Goal: Task Accomplishment & Management: Use online tool/utility

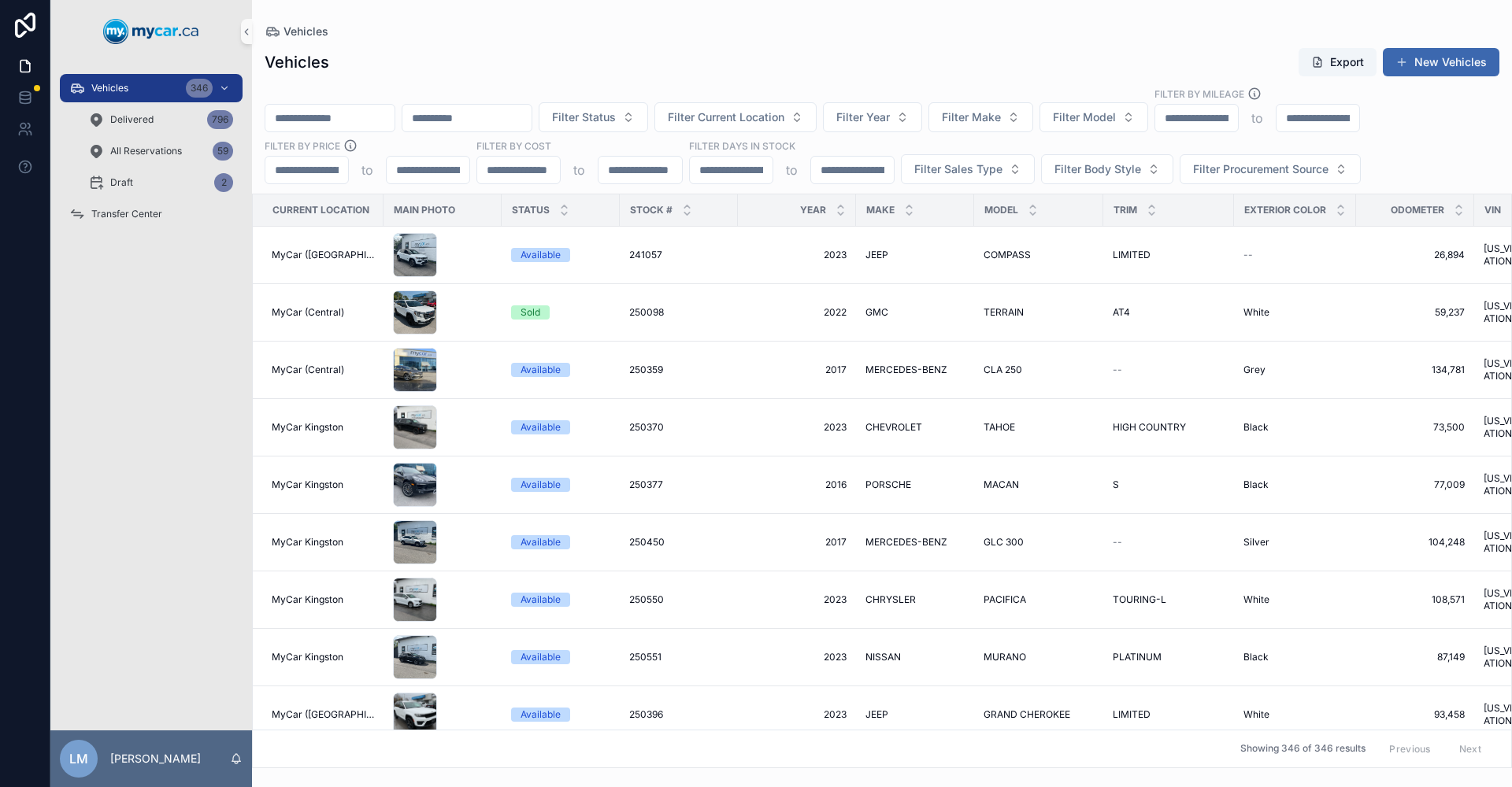
click at [531, 114] on input "scrollable content" at bounding box center [467, 118] width 130 height 22
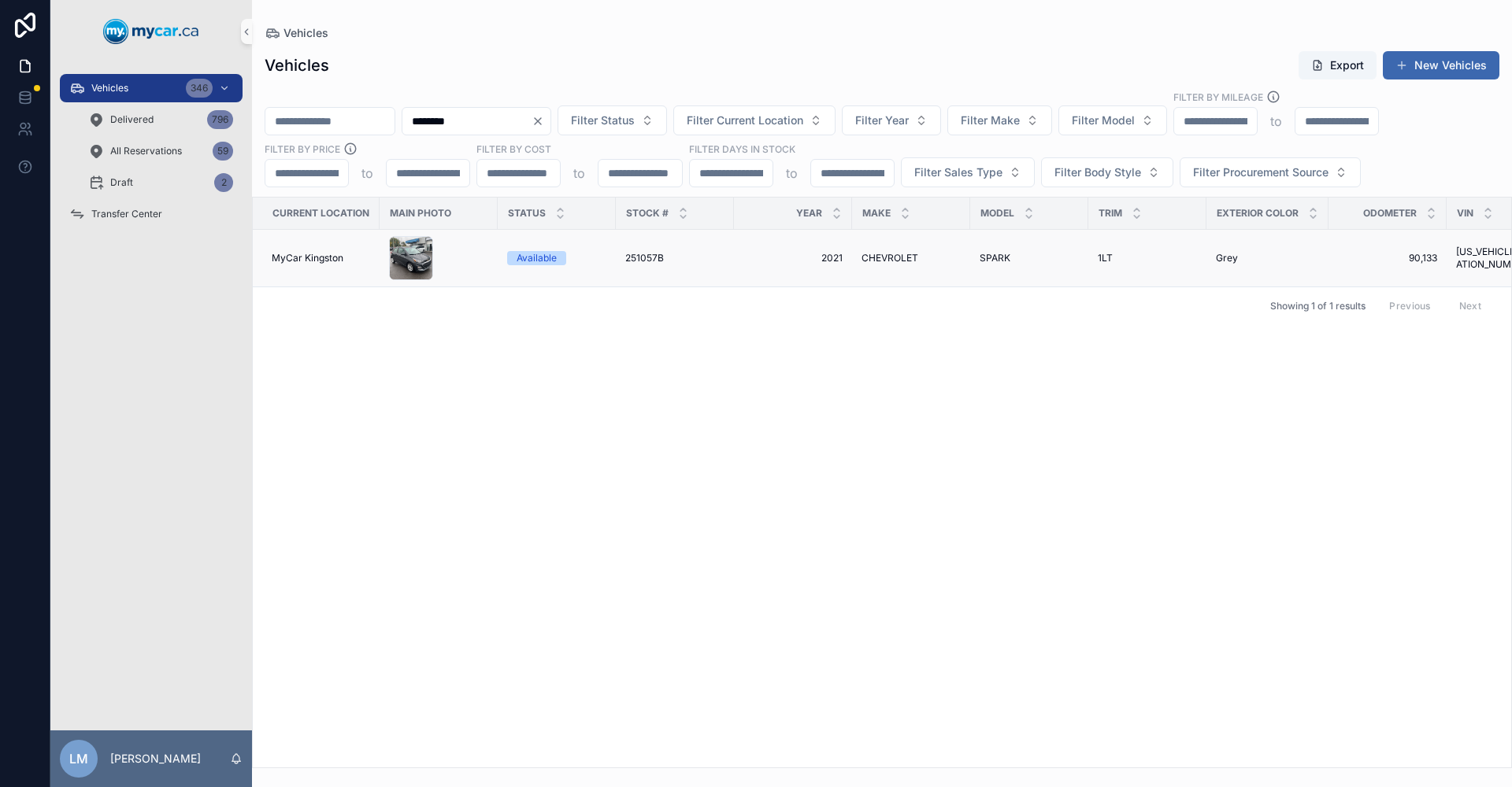
type input "********"
click at [899, 258] on span "CHEVROLET" at bounding box center [889, 258] width 56 height 13
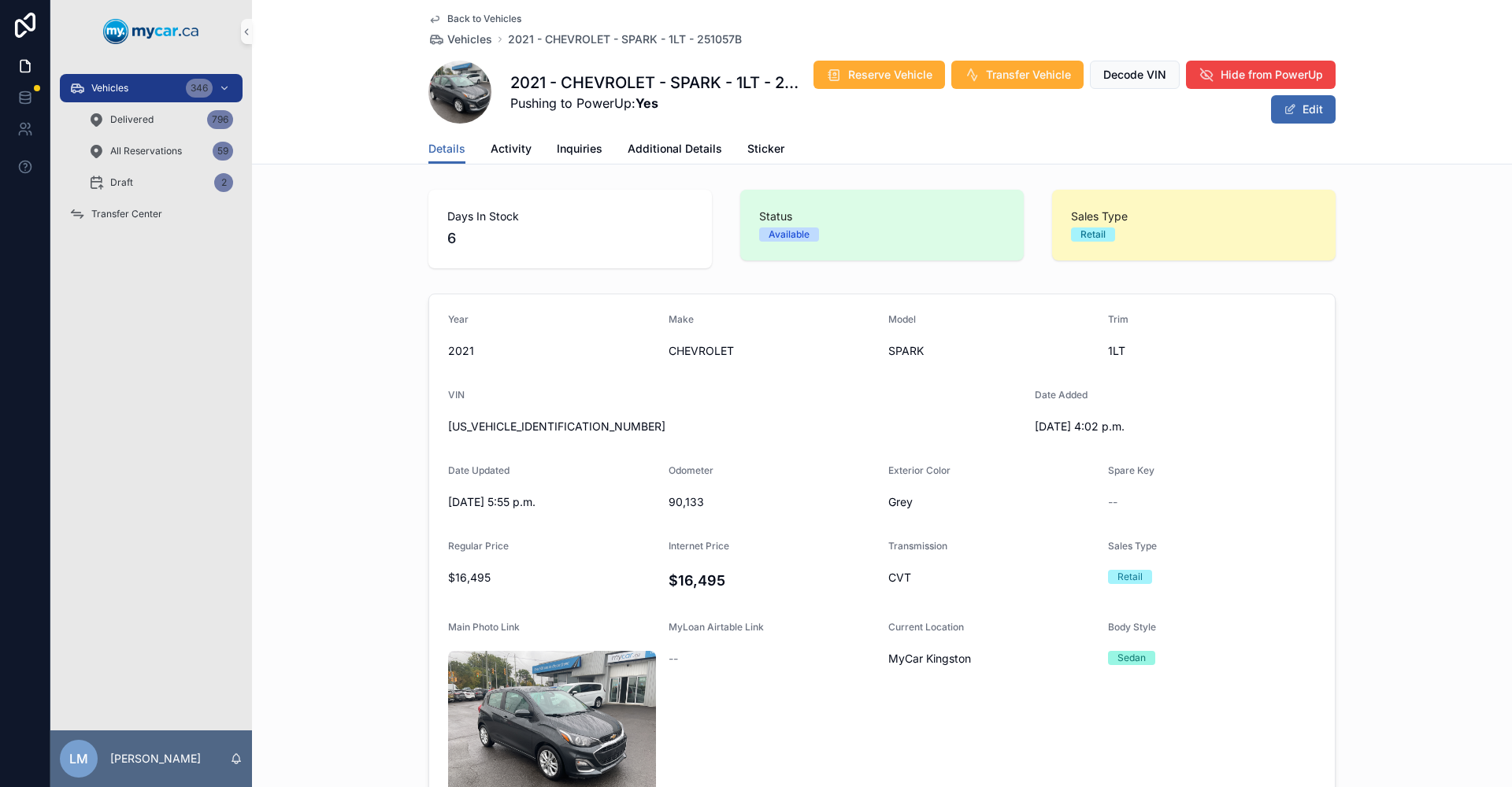
click at [485, 14] on span "Back to Vehicles" at bounding box center [484, 19] width 74 height 13
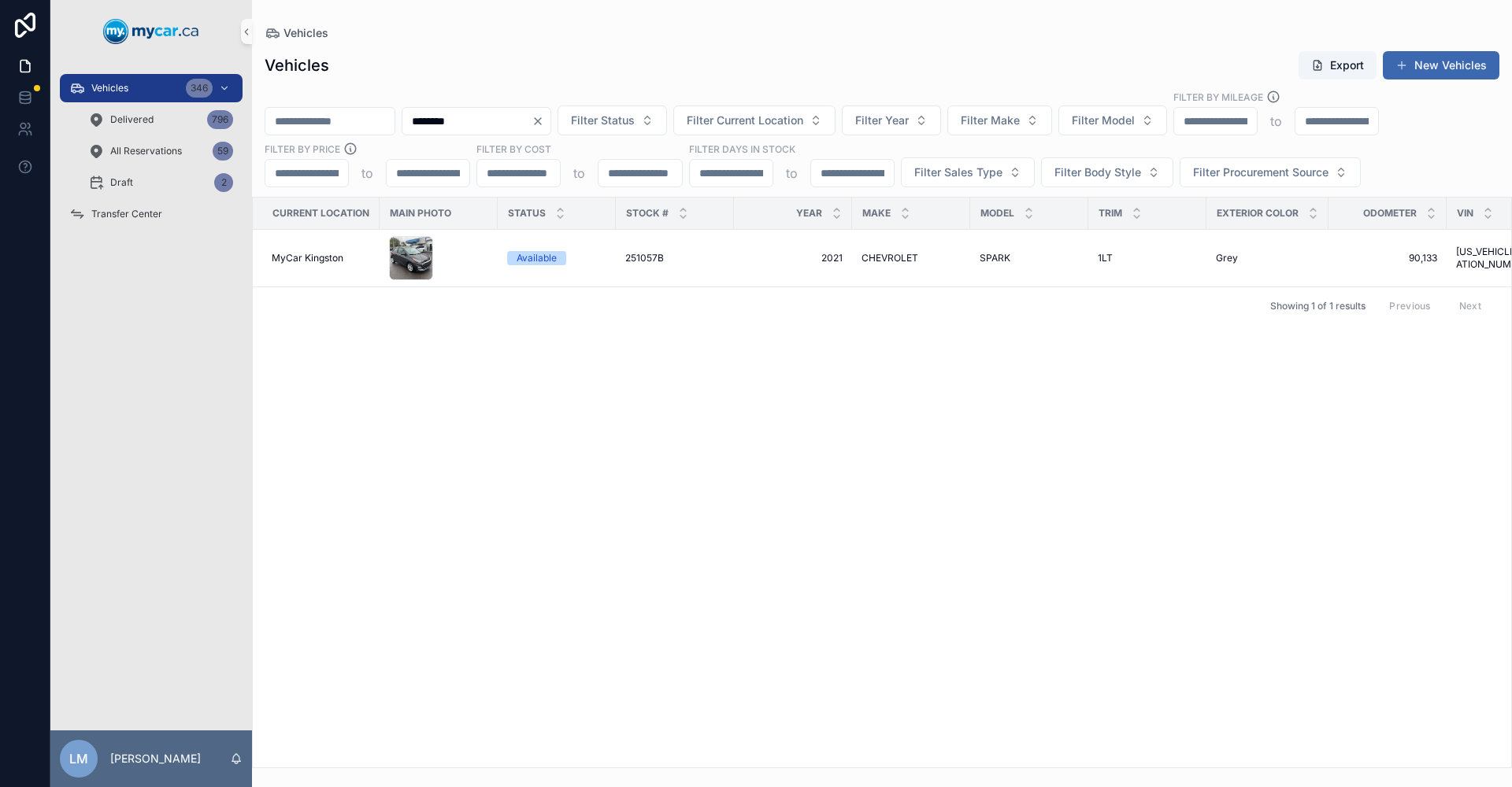
click at [544, 119] on icon "Clear" at bounding box center [537, 121] width 13 height 13
click at [531, 120] on input "scrollable content" at bounding box center [467, 121] width 130 height 22
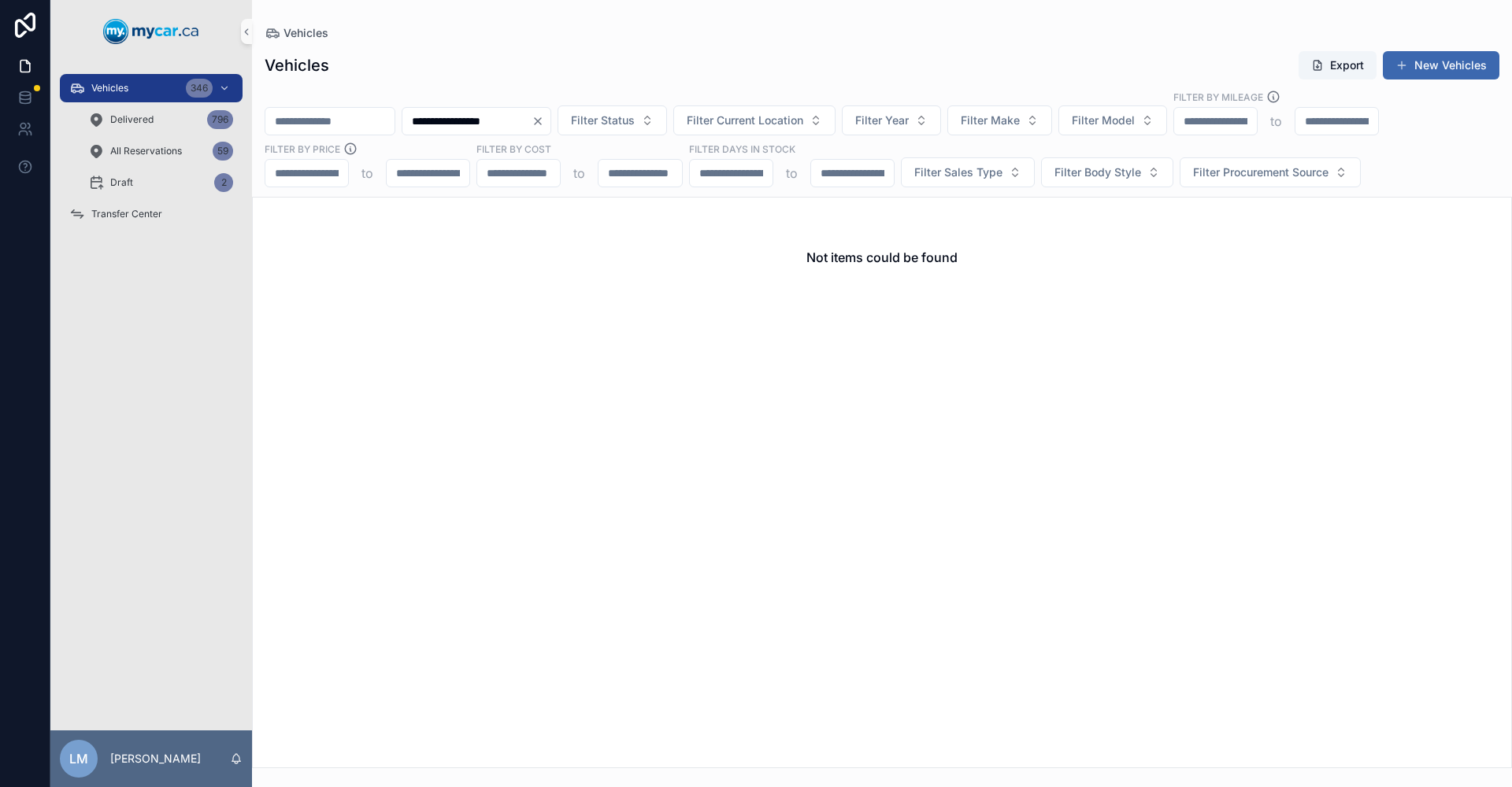
click at [531, 121] on input "**********" at bounding box center [467, 121] width 130 height 22
type input "**********"
click at [836, 122] on button "Filter Current Location" at bounding box center [755, 121] width 162 height 30
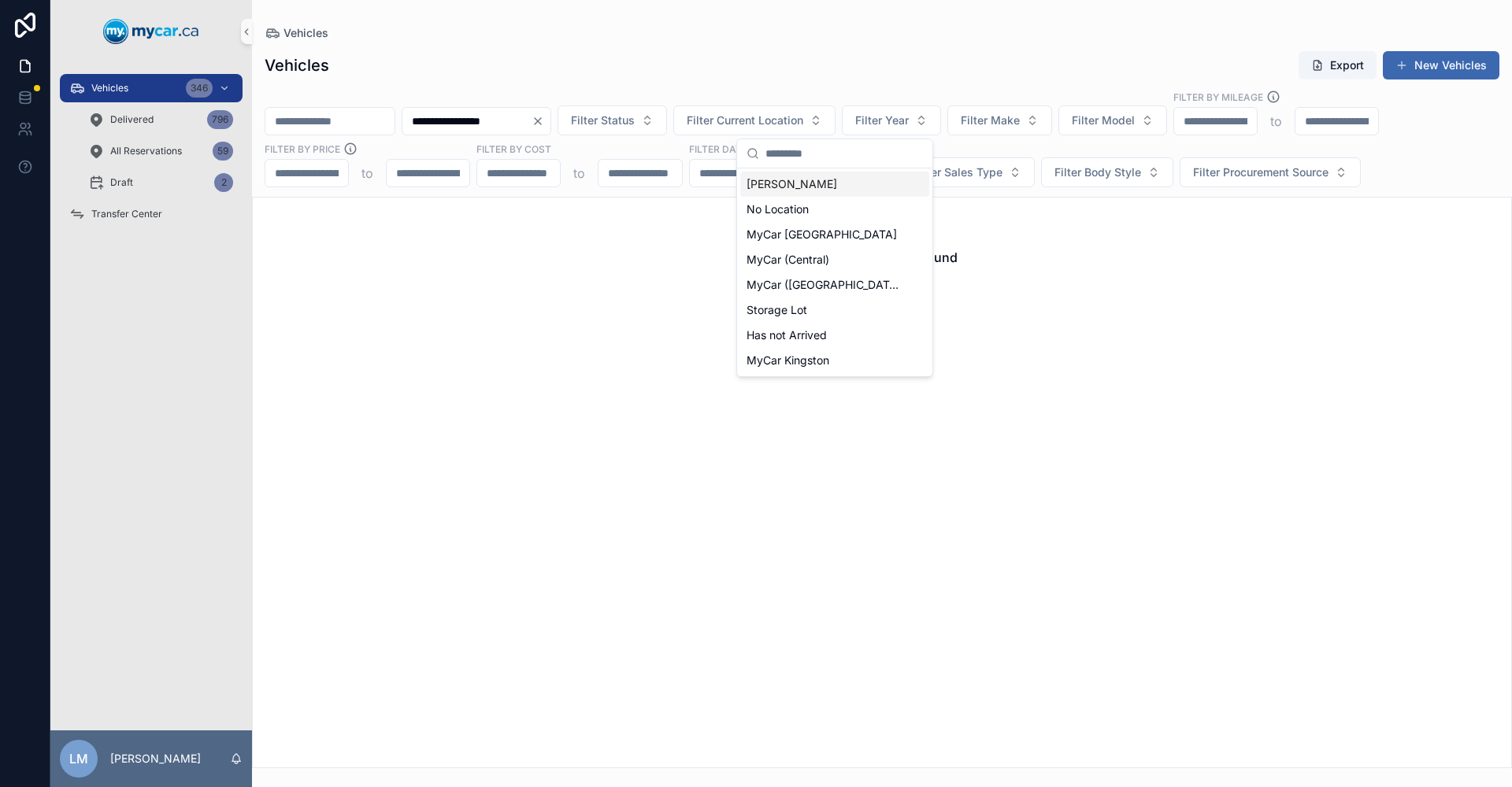
click at [1030, 392] on div "Not items could be found" at bounding box center [882, 482] width 1260 height 571
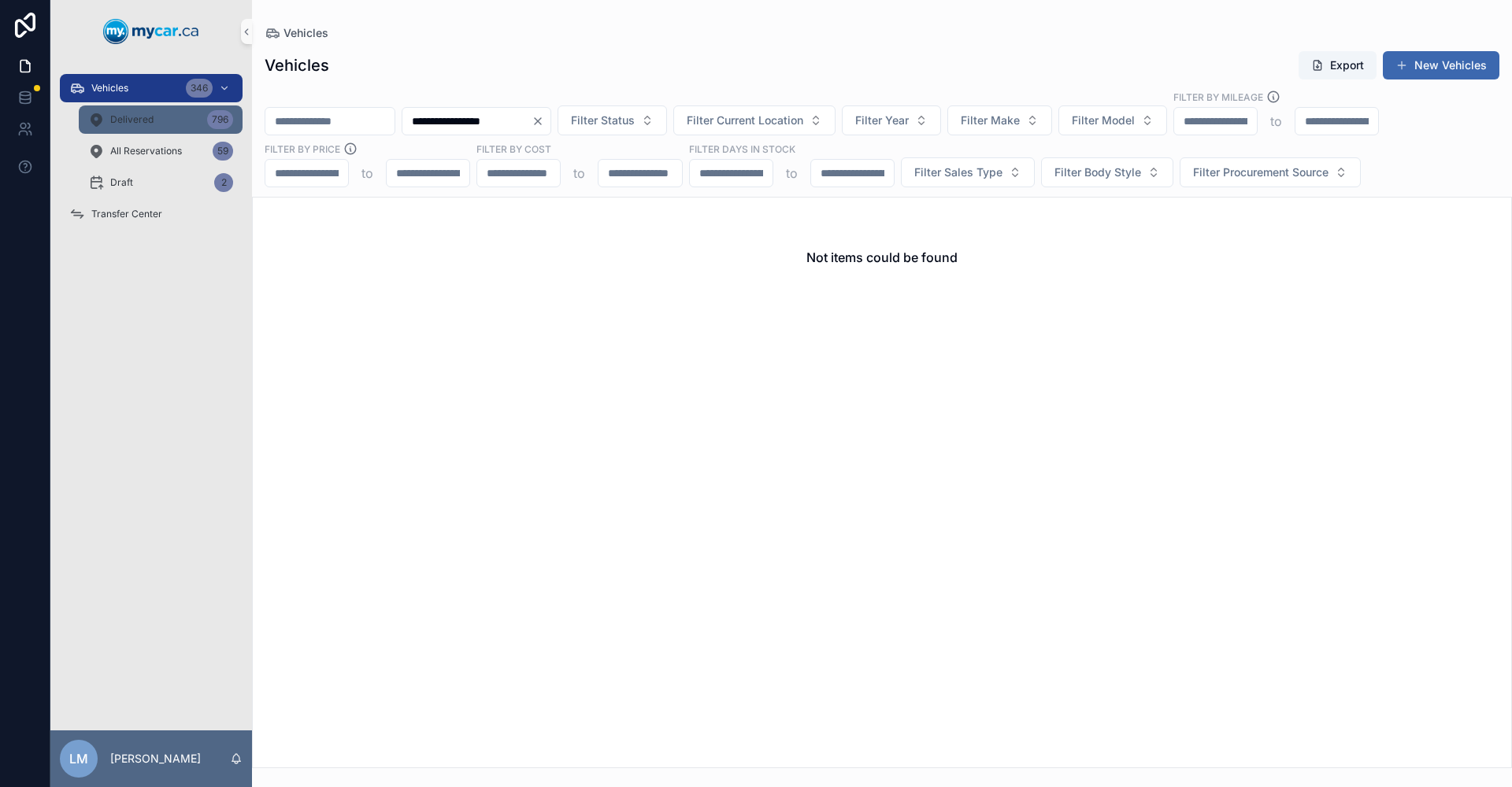
click at [112, 115] on span "Delivered" at bounding box center [132, 120] width 44 height 13
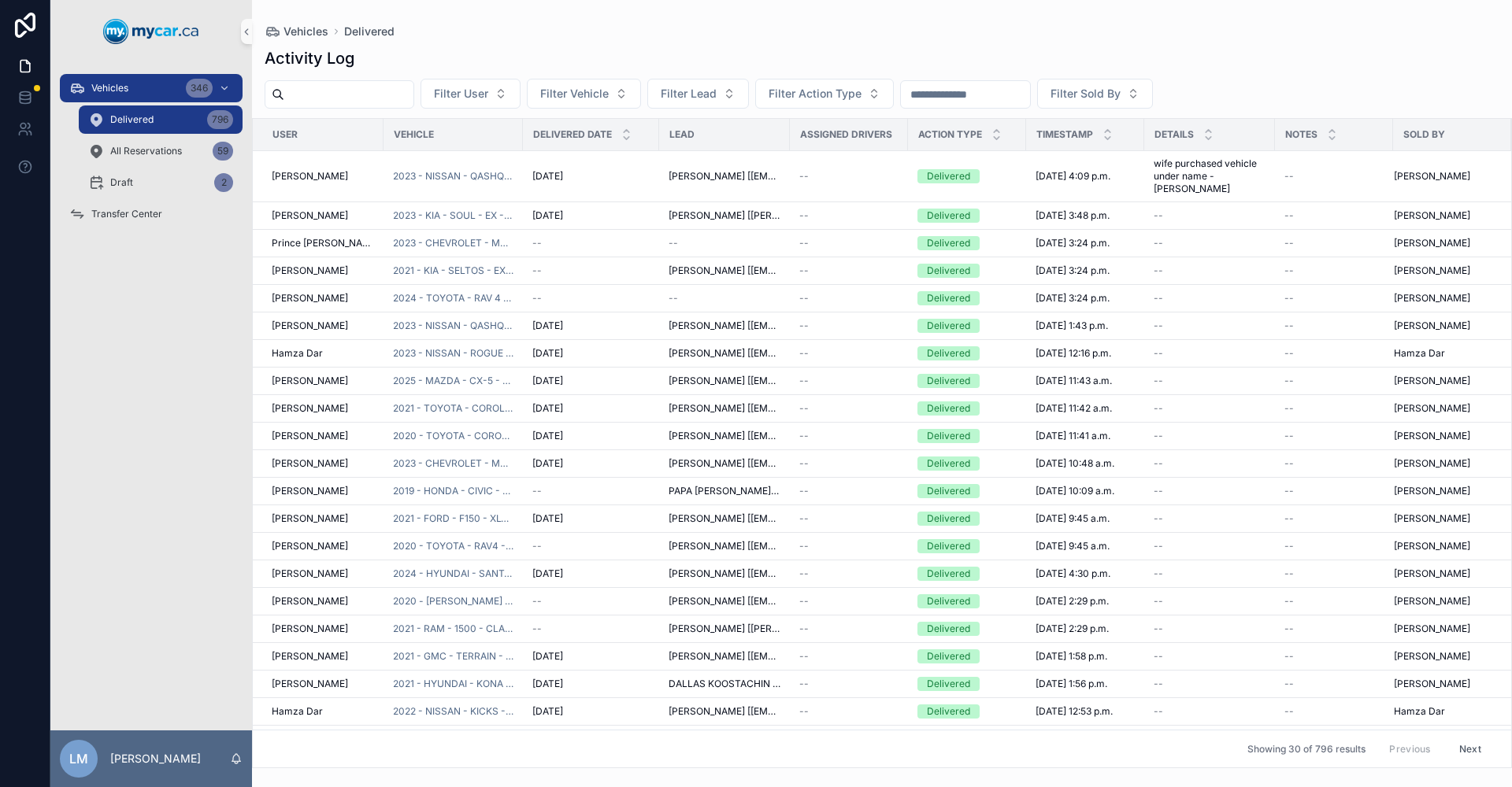
click at [413, 99] on input "scrollable content" at bounding box center [348, 94] width 130 height 22
paste input "**********"
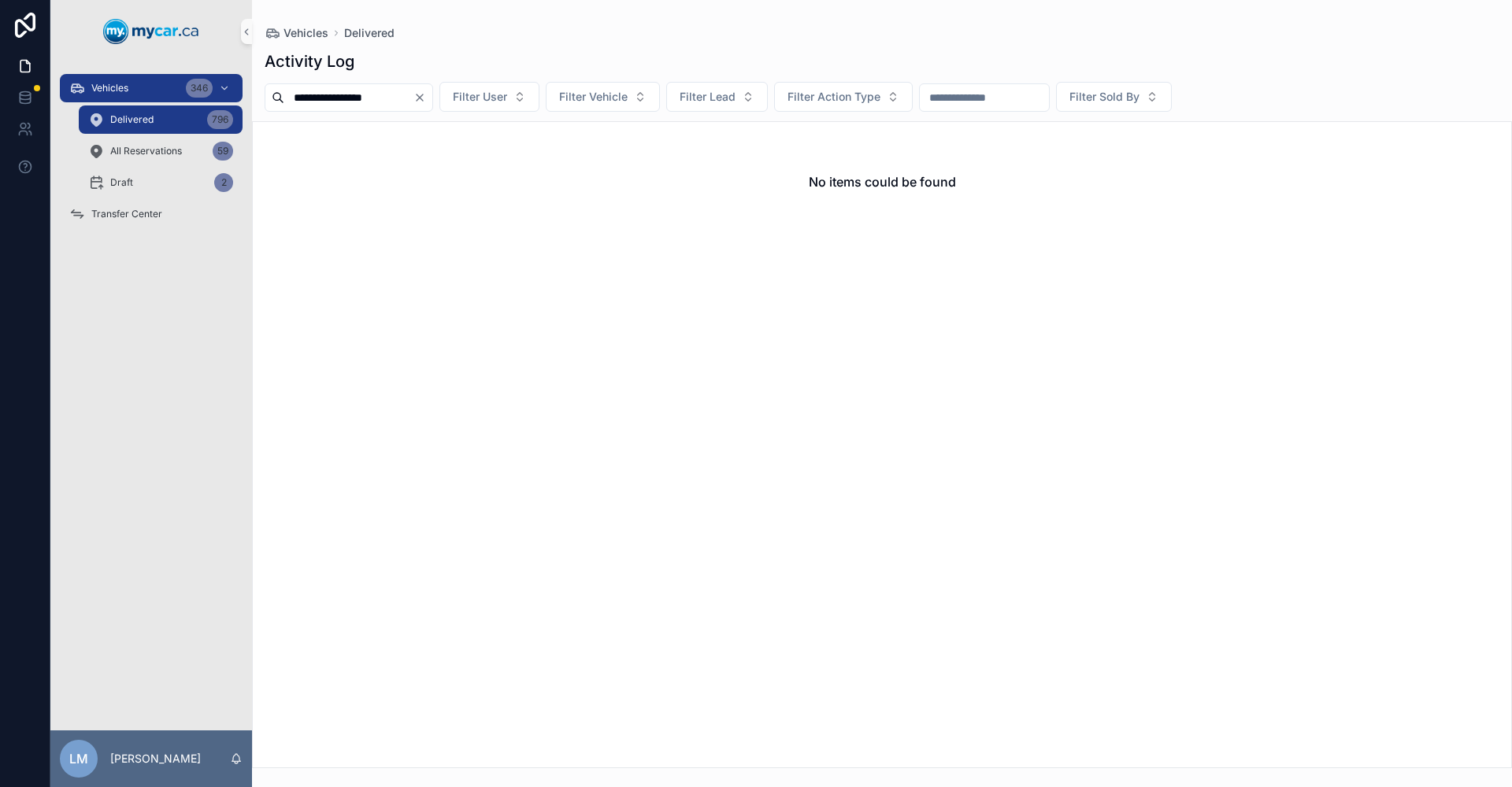
type input "**********"
click at [426, 95] on icon "Clear" at bounding box center [419, 97] width 13 height 13
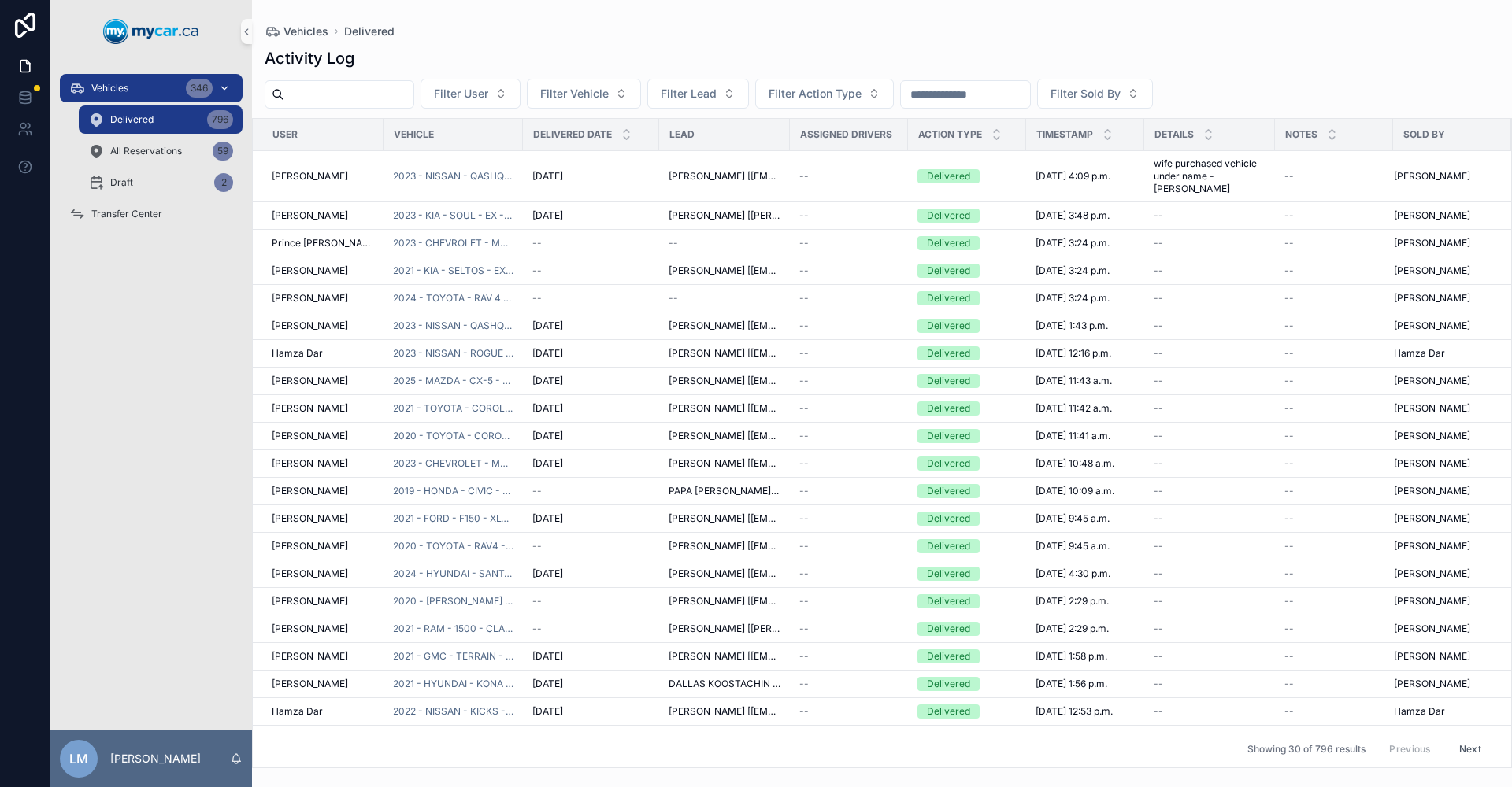
click at [124, 91] on span "Vehicles" at bounding box center [109, 88] width 37 height 13
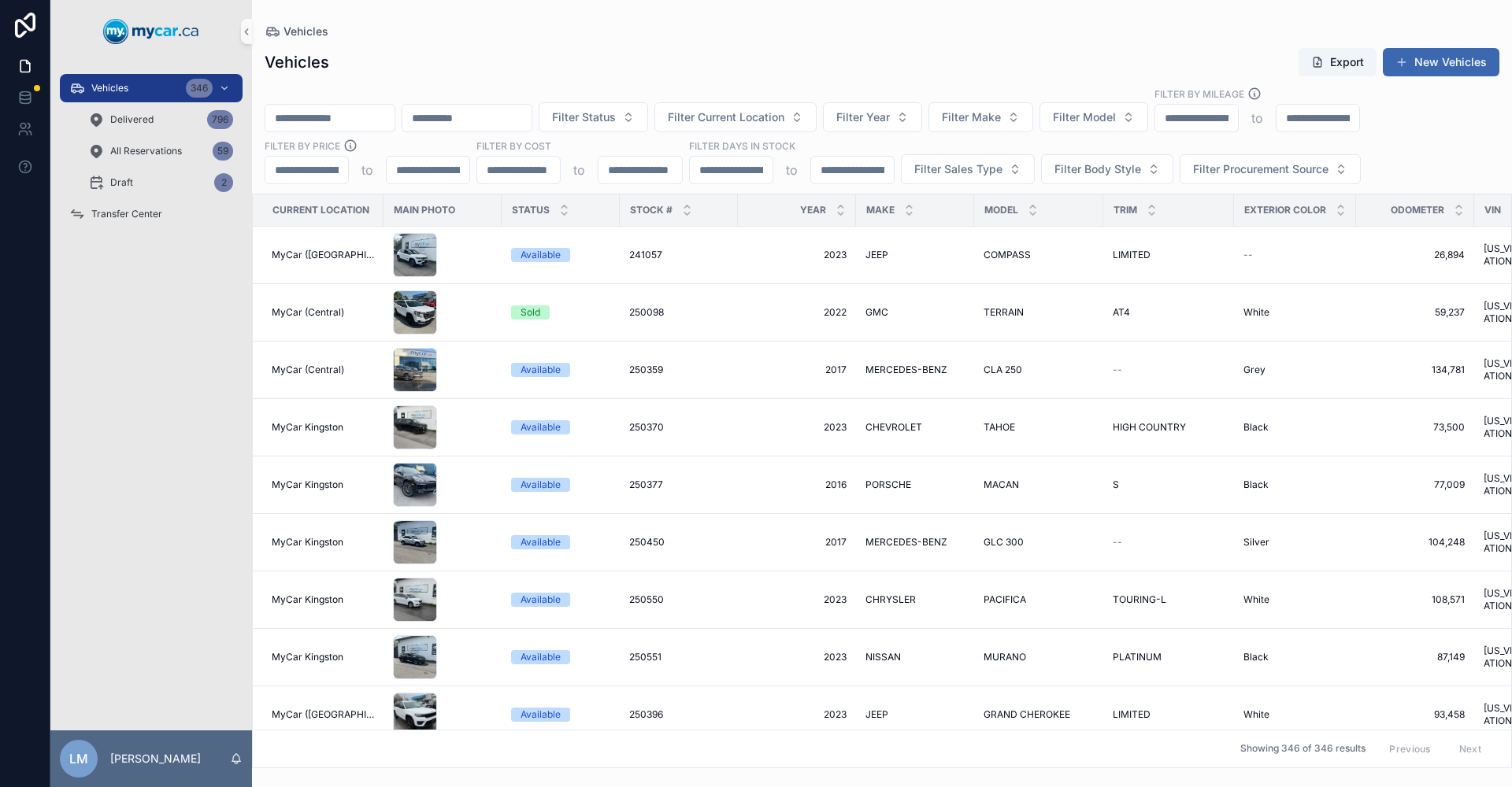
click at [361, 118] on input "scrollable content" at bounding box center [329, 118] width 130 height 22
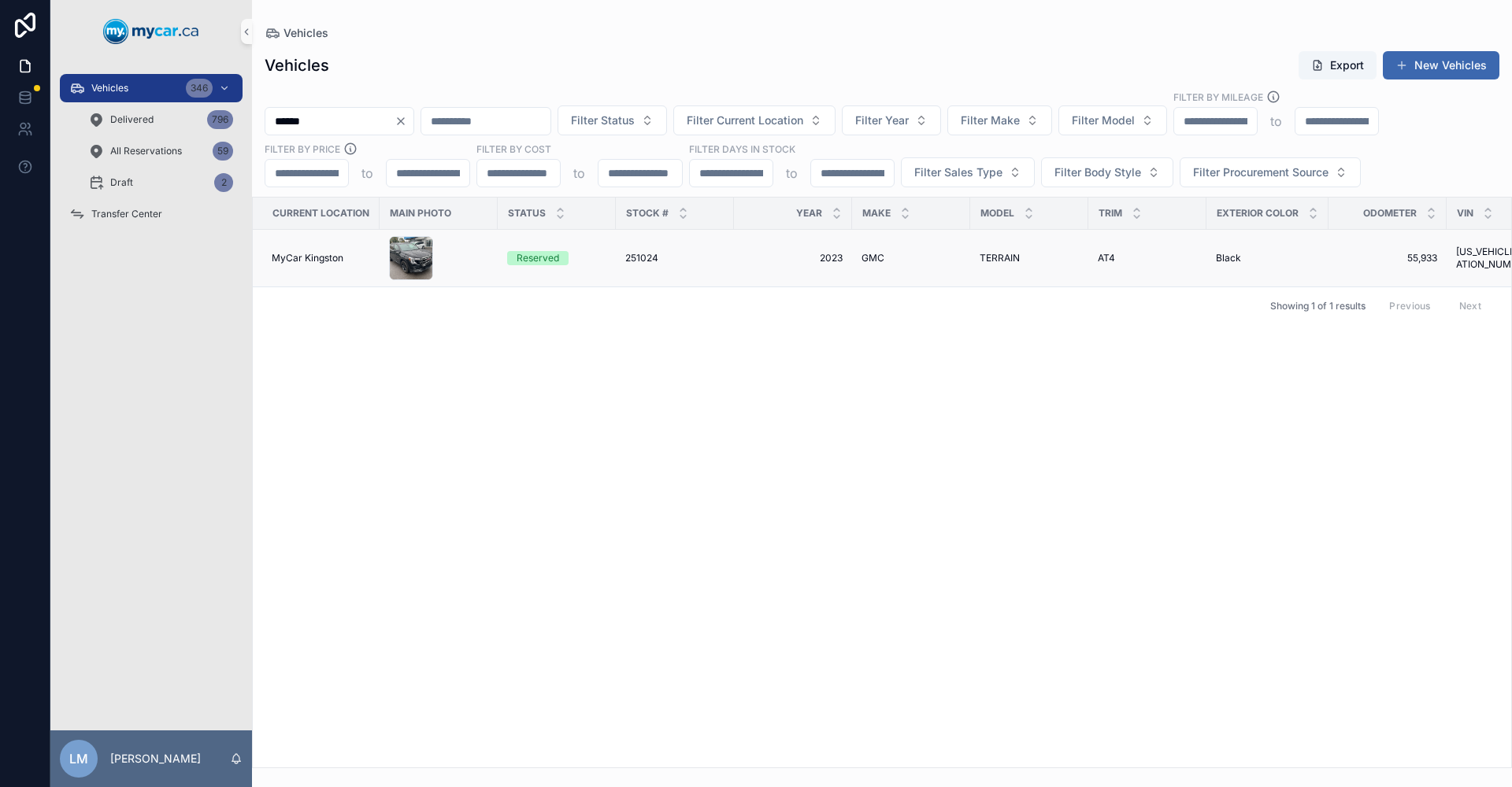
type input "******"
click at [654, 259] on span "251024" at bounding box center [641, 258] width 33 height 13
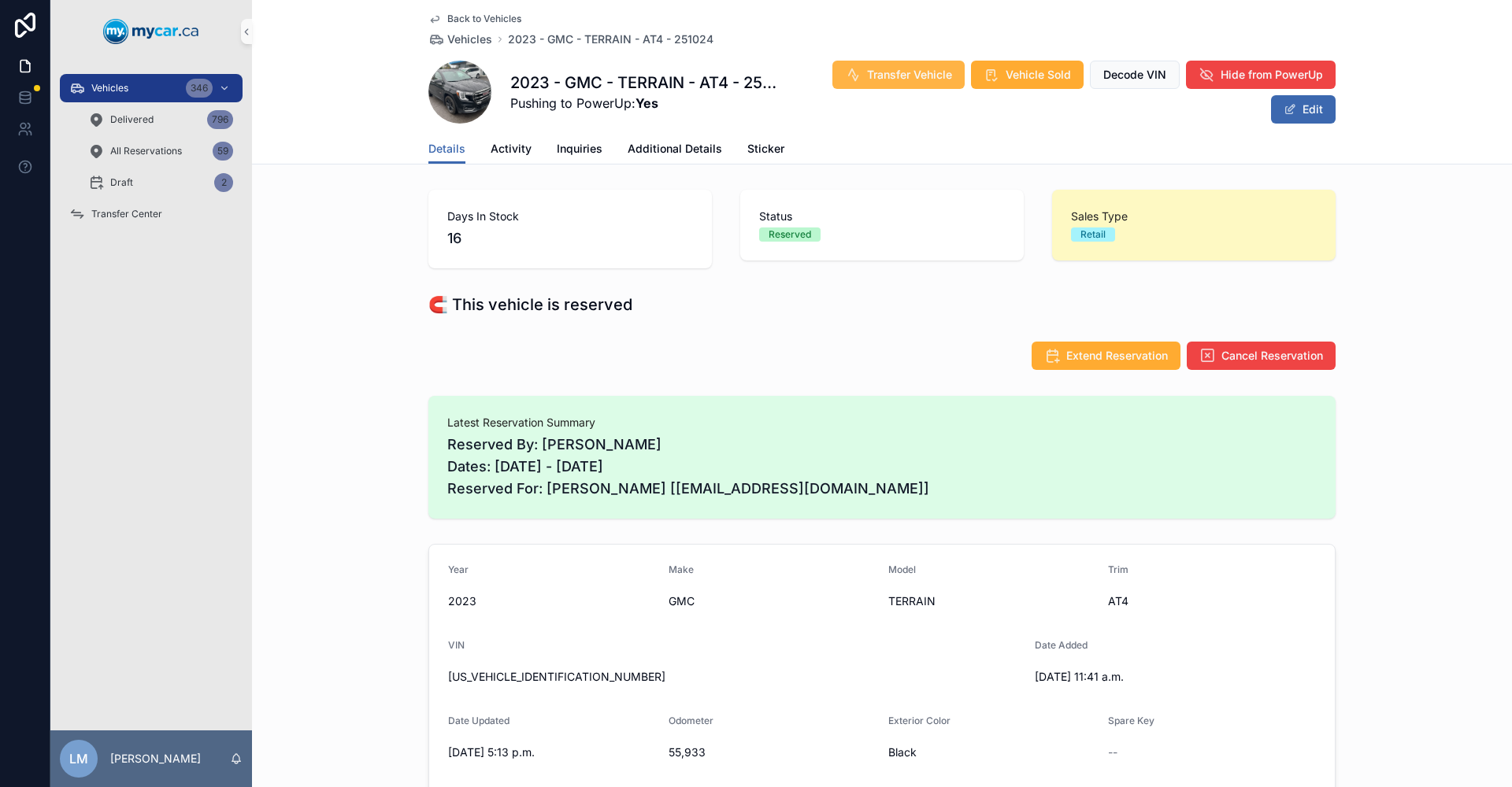
click at [903, 78] on span "Transfer Vehicle" at bounding box center [910, 75] width 85 height 16
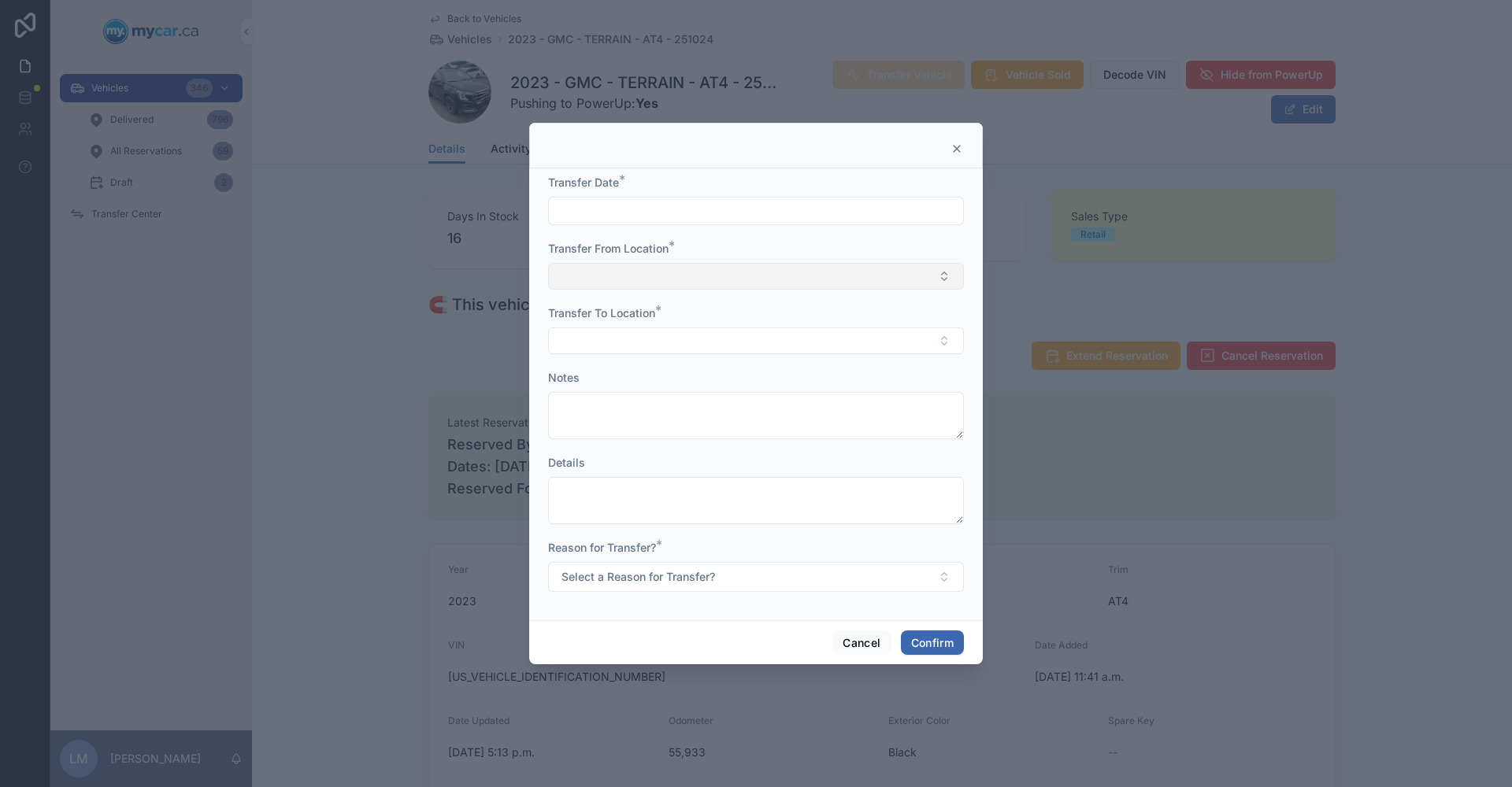
click at [942, 280] on button "Select Button" at bounding box center [756, 276] width 415 height 27
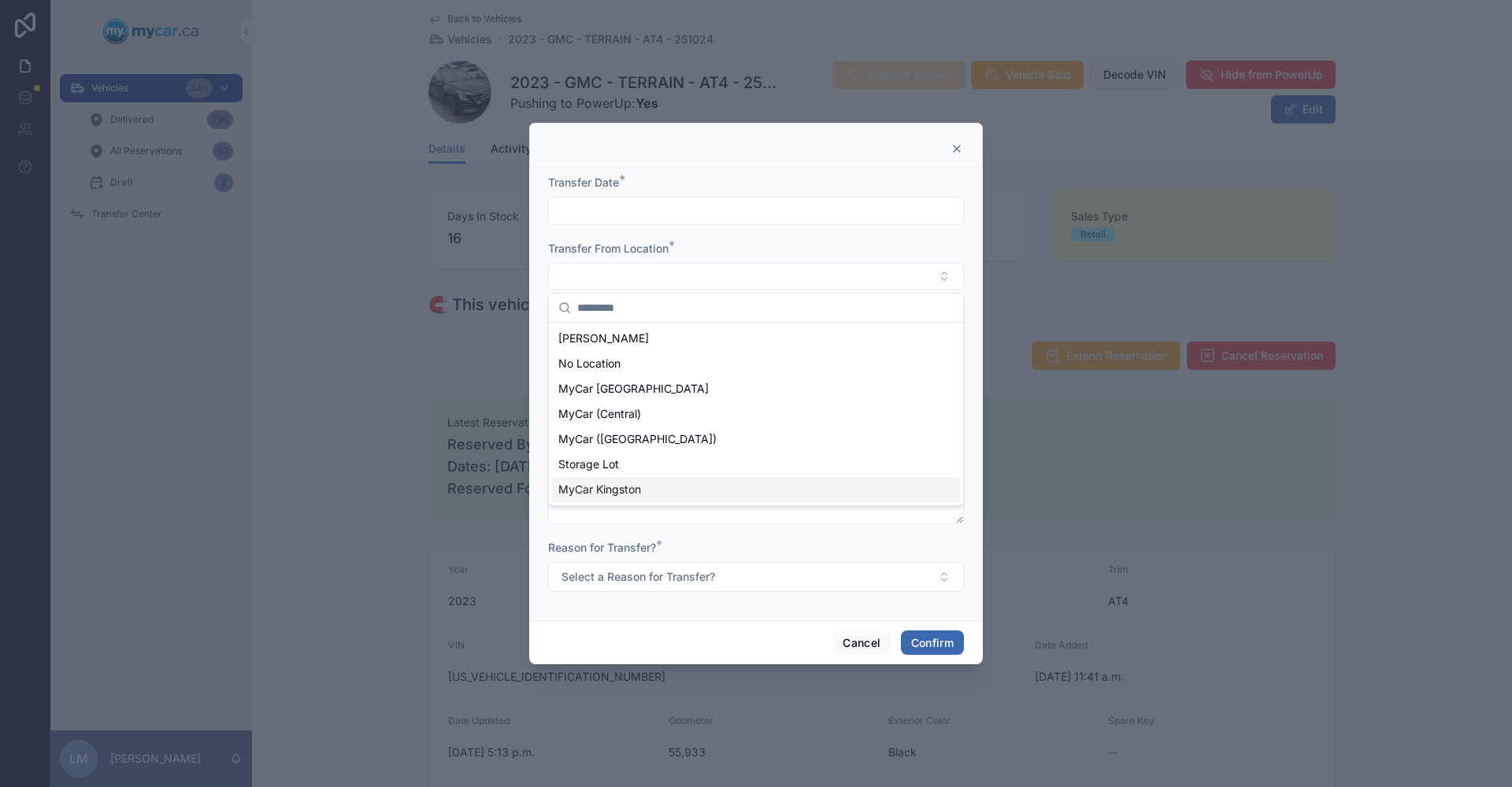
click at [667, 486] on div "MyCar Kingston" at bounding box center [756, 489] width 407 height 25
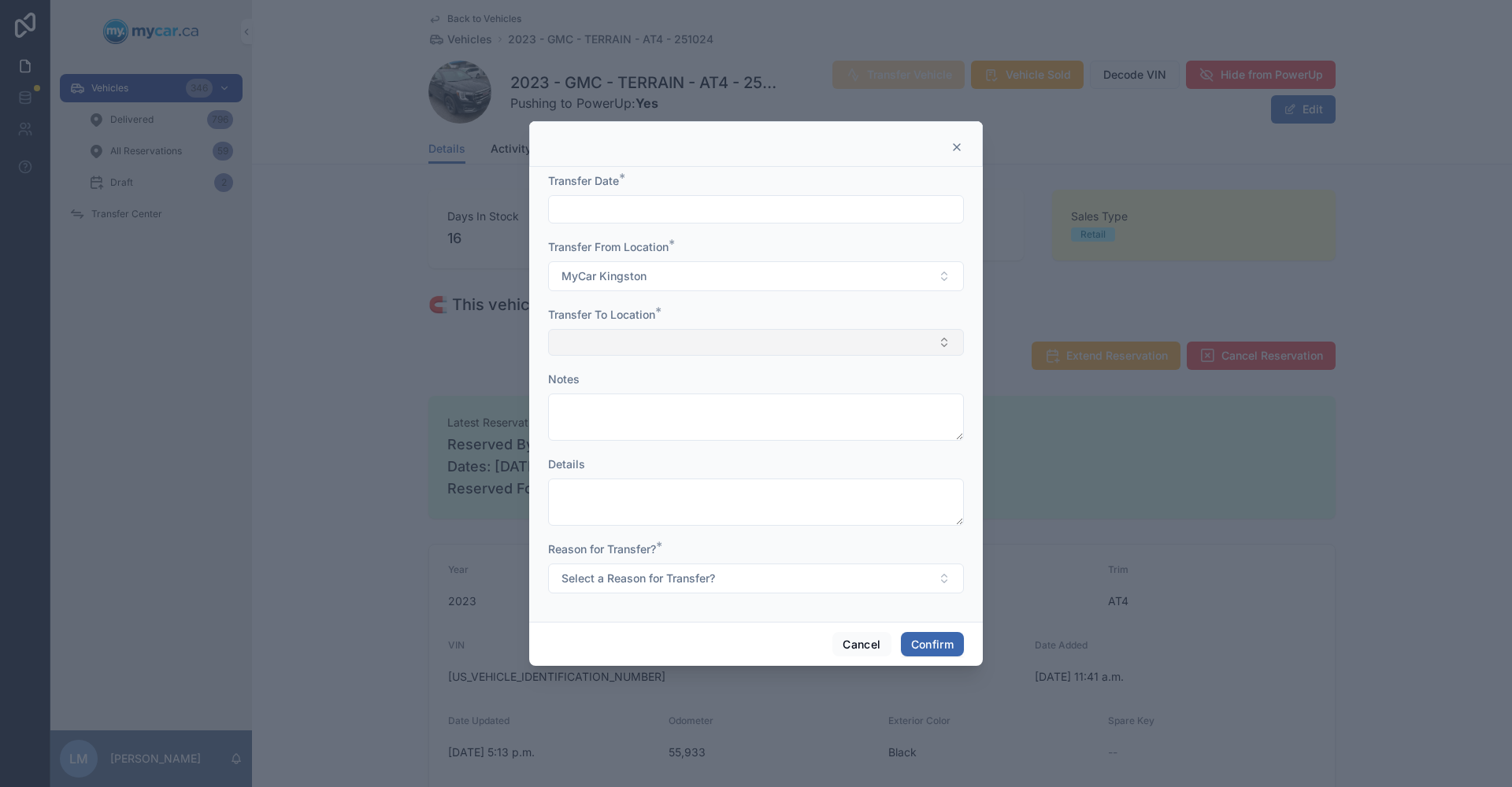
click at [942, 344] on button "Select Button" at bounding box center [756, 342] width 415 height 27
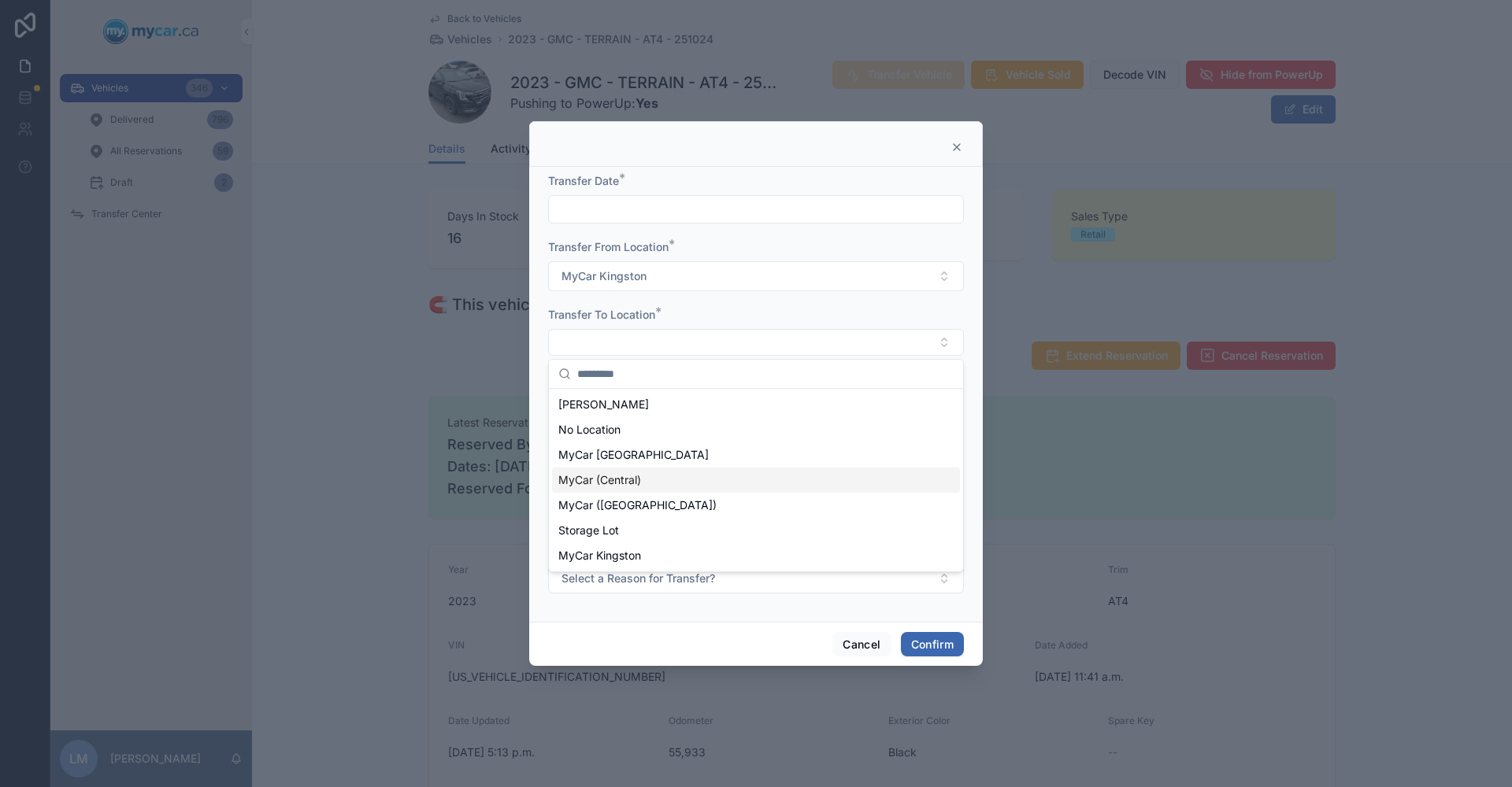
click at [595, 481] on span "MyCar (Central)" at bounding box center [600, 481] width 83 height 16
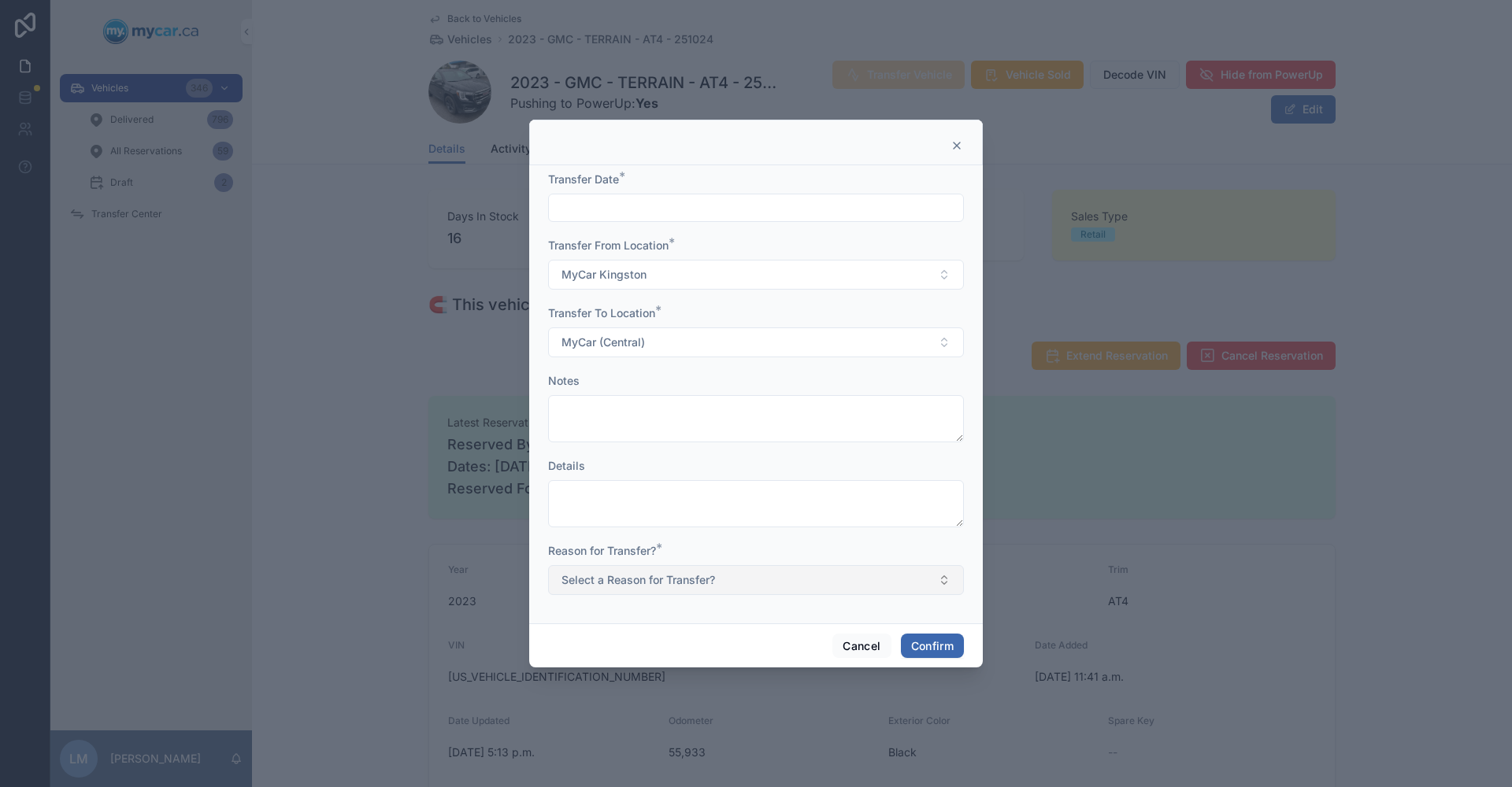
click at [950, 584] on button "Select a Reason for Transfer?" at bounding box center [756, 580] width 415 height 30
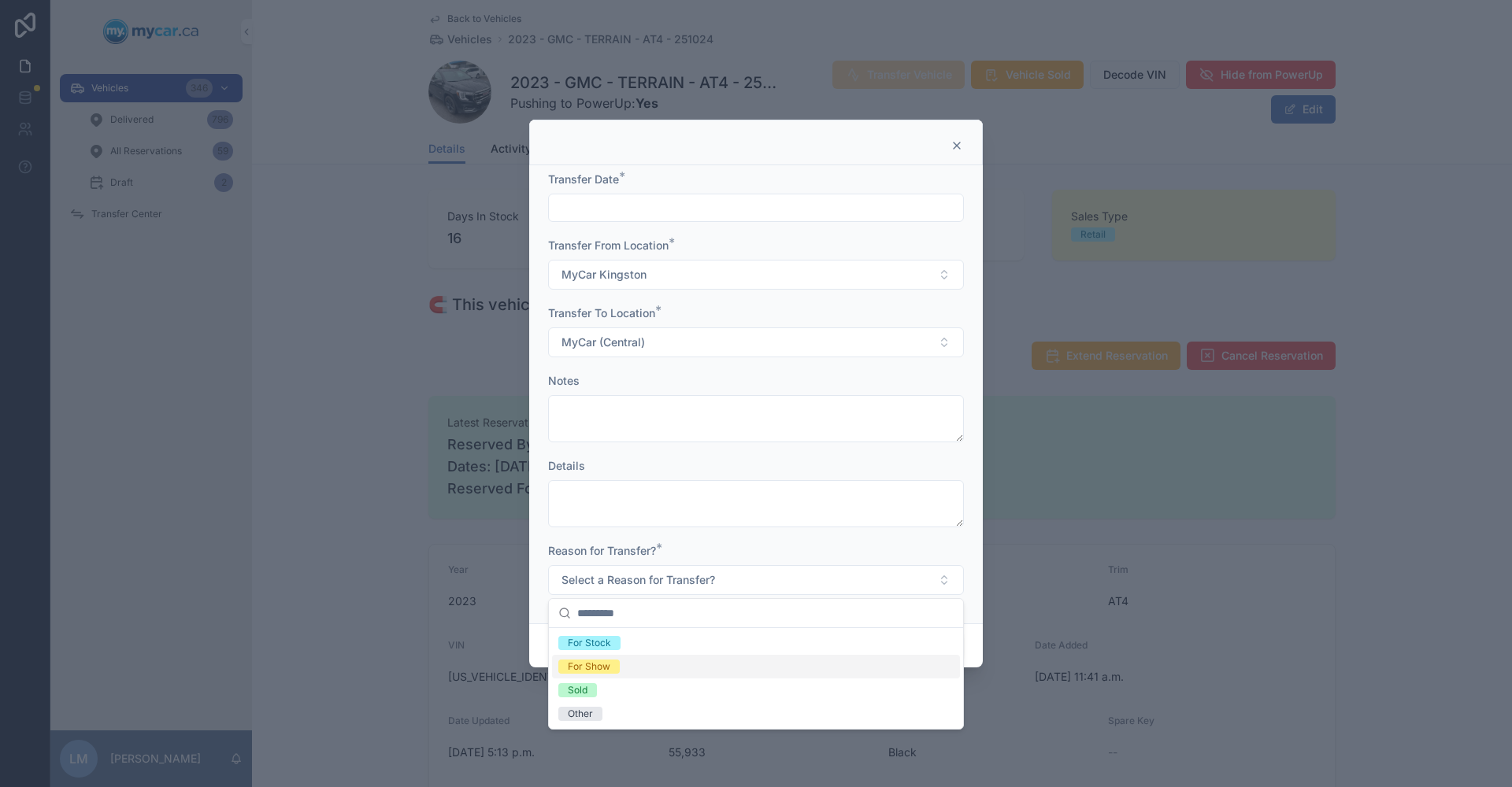
click at [613, 670] on span "For Show" at bounding box center [589, 666] width 61 height 14
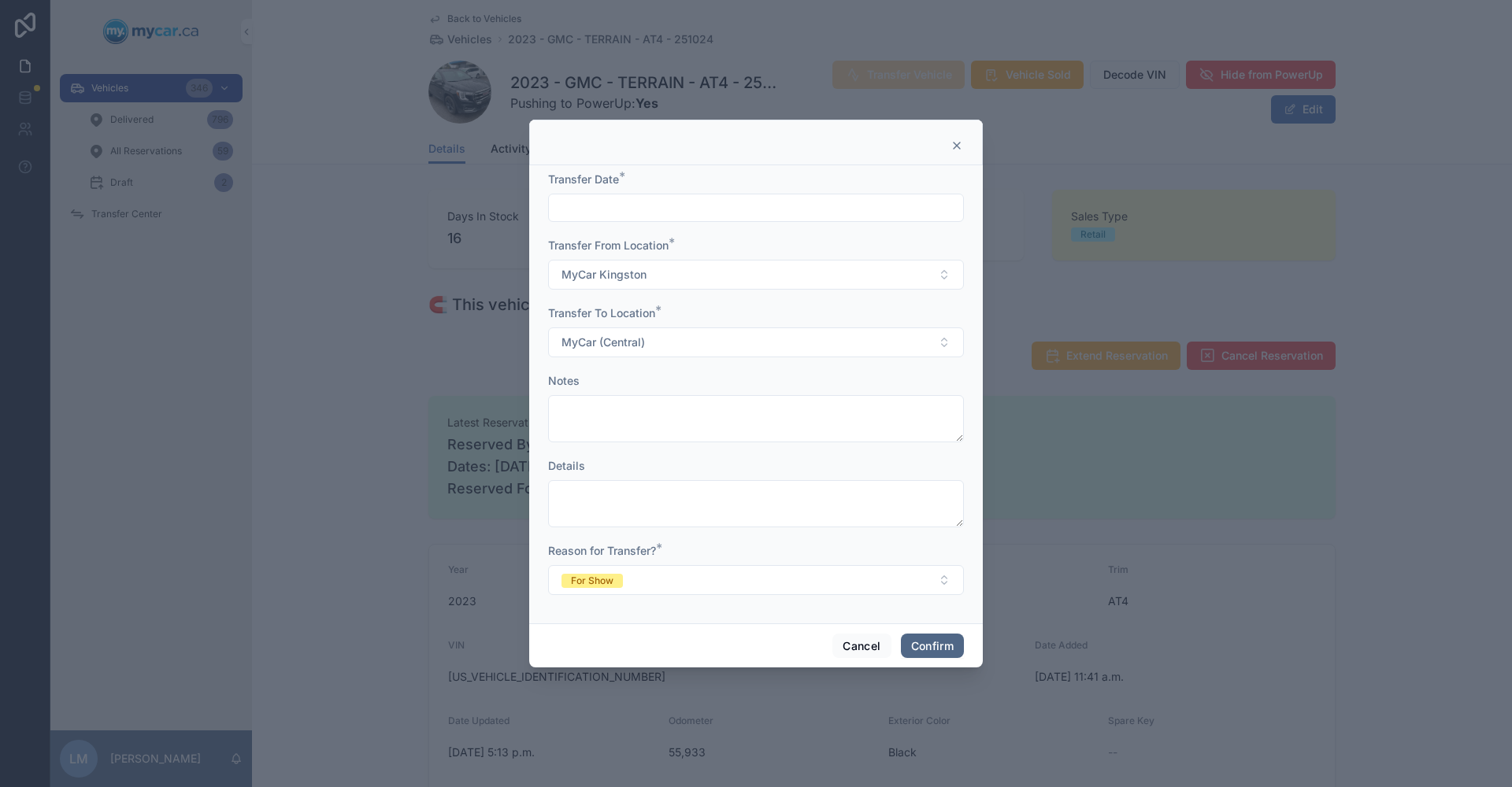
click at [906, 645] on button "Confirm" at bounding box center [933, 646] width 63 height 25
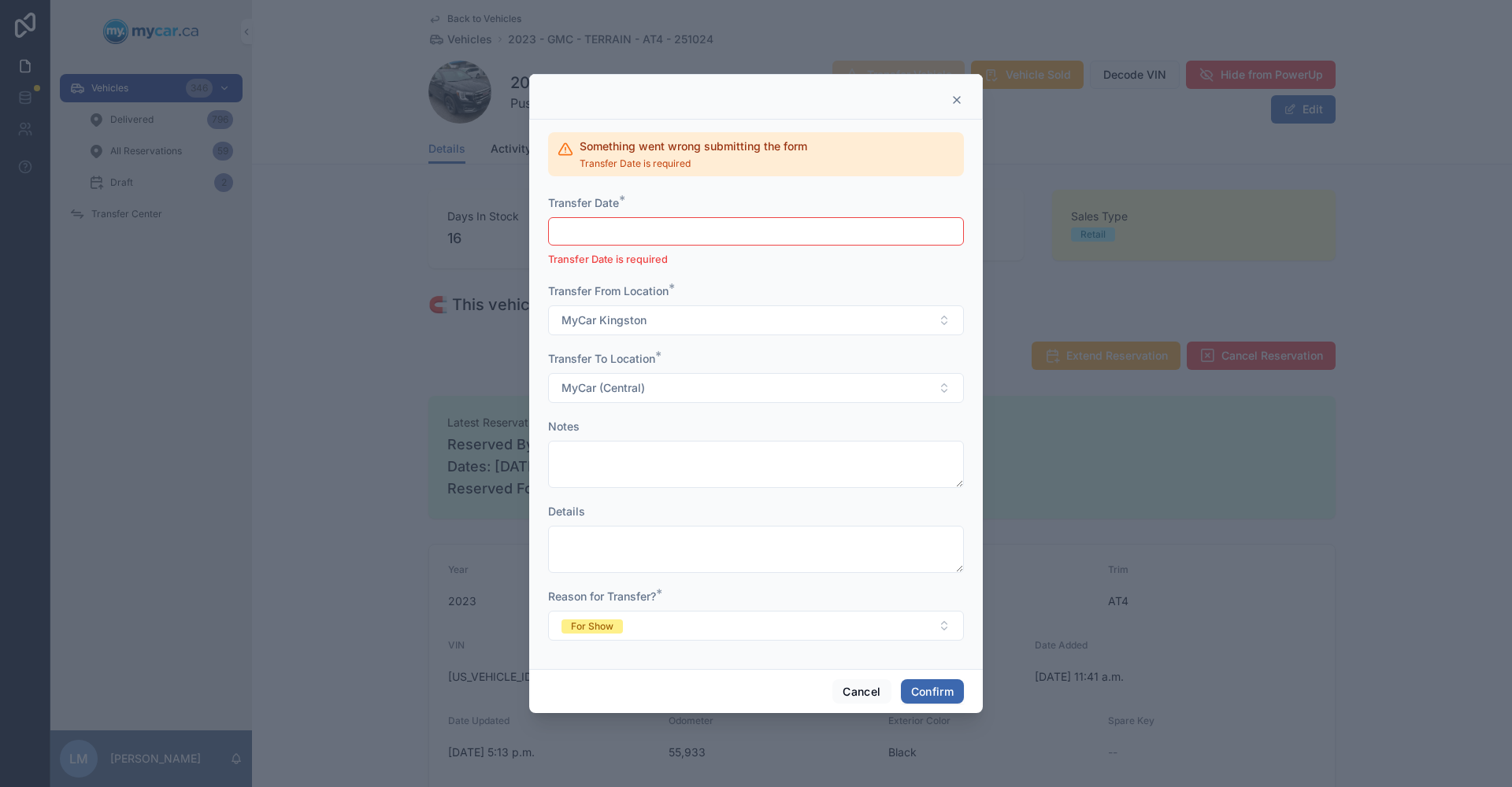
click at [626, 238] on input "text" at bounding box center [756, 231] width 414 height 22
click at [747, 274] on button "[DATE]" at bounding box center [756, 270] width 62 height 29
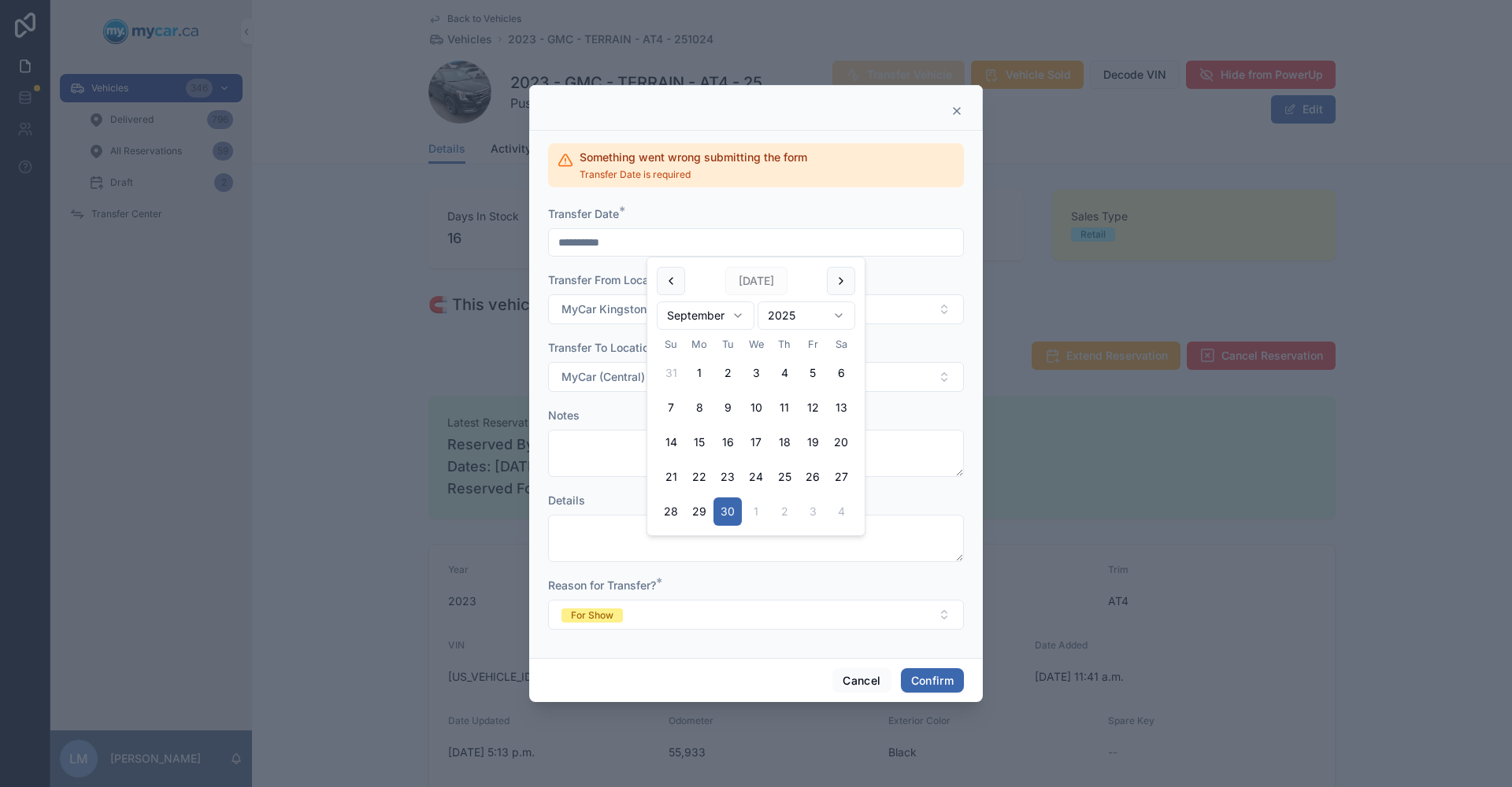
type input "**********"
click at [930, 681] on button "Confirm" at bounding box center [933, 680] width 63 height 25
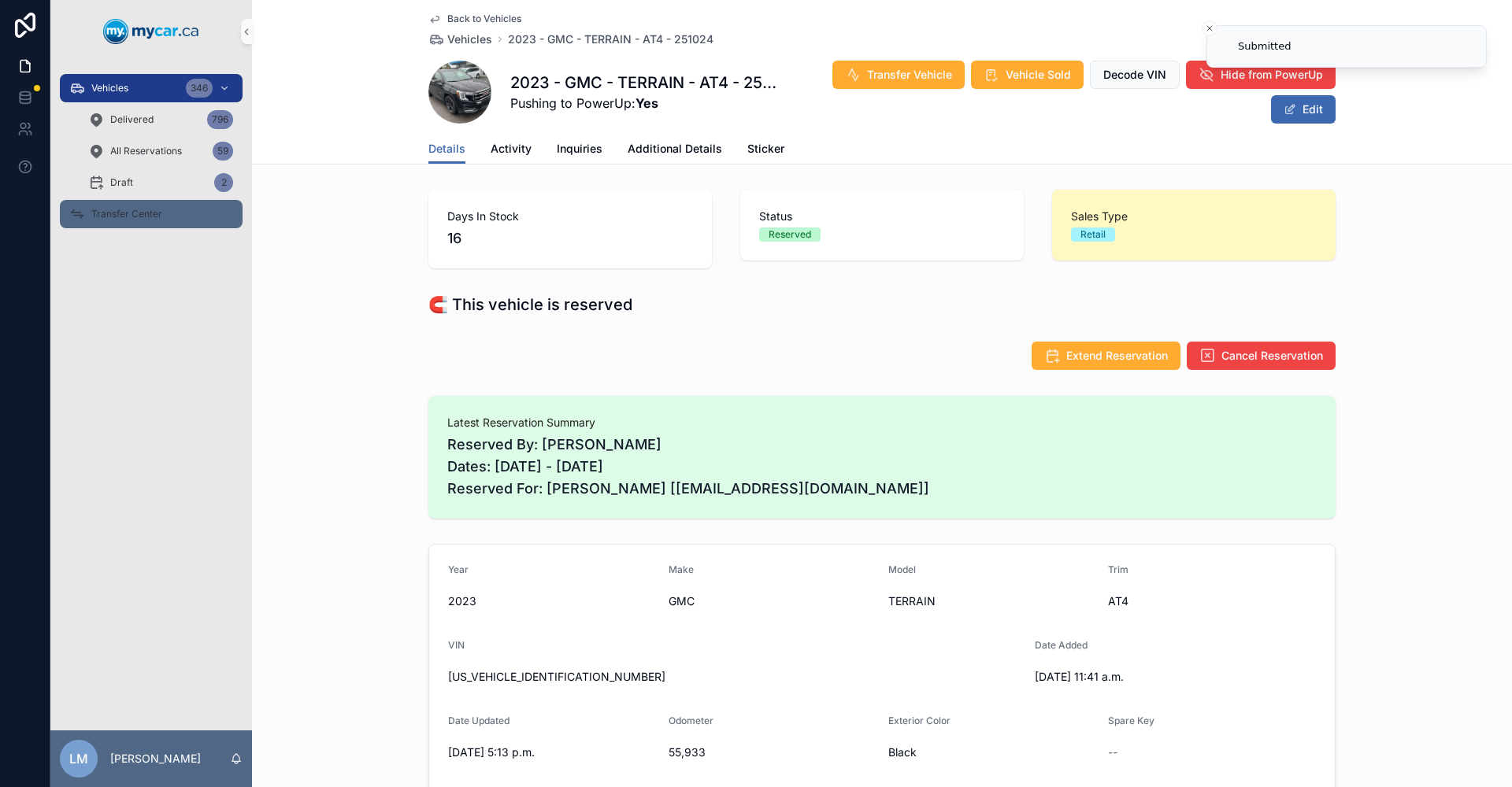
click at [159, 219] on span "Transfer Center" at bounding box center [127, 214] width 71 height 13
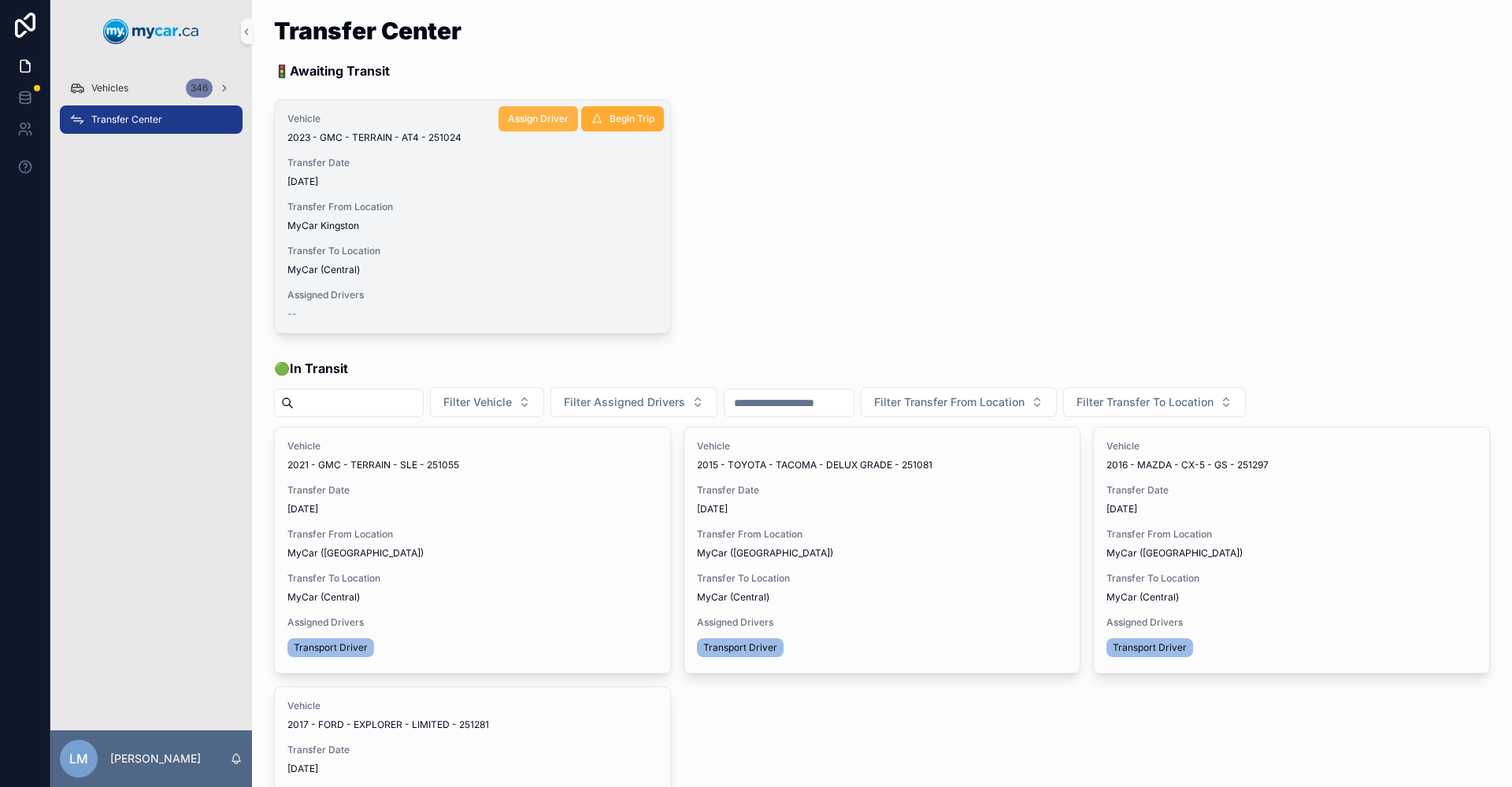
click at [537, 118] on span "Assign Driver" at bounding box center [538, 119] width 60 height 13
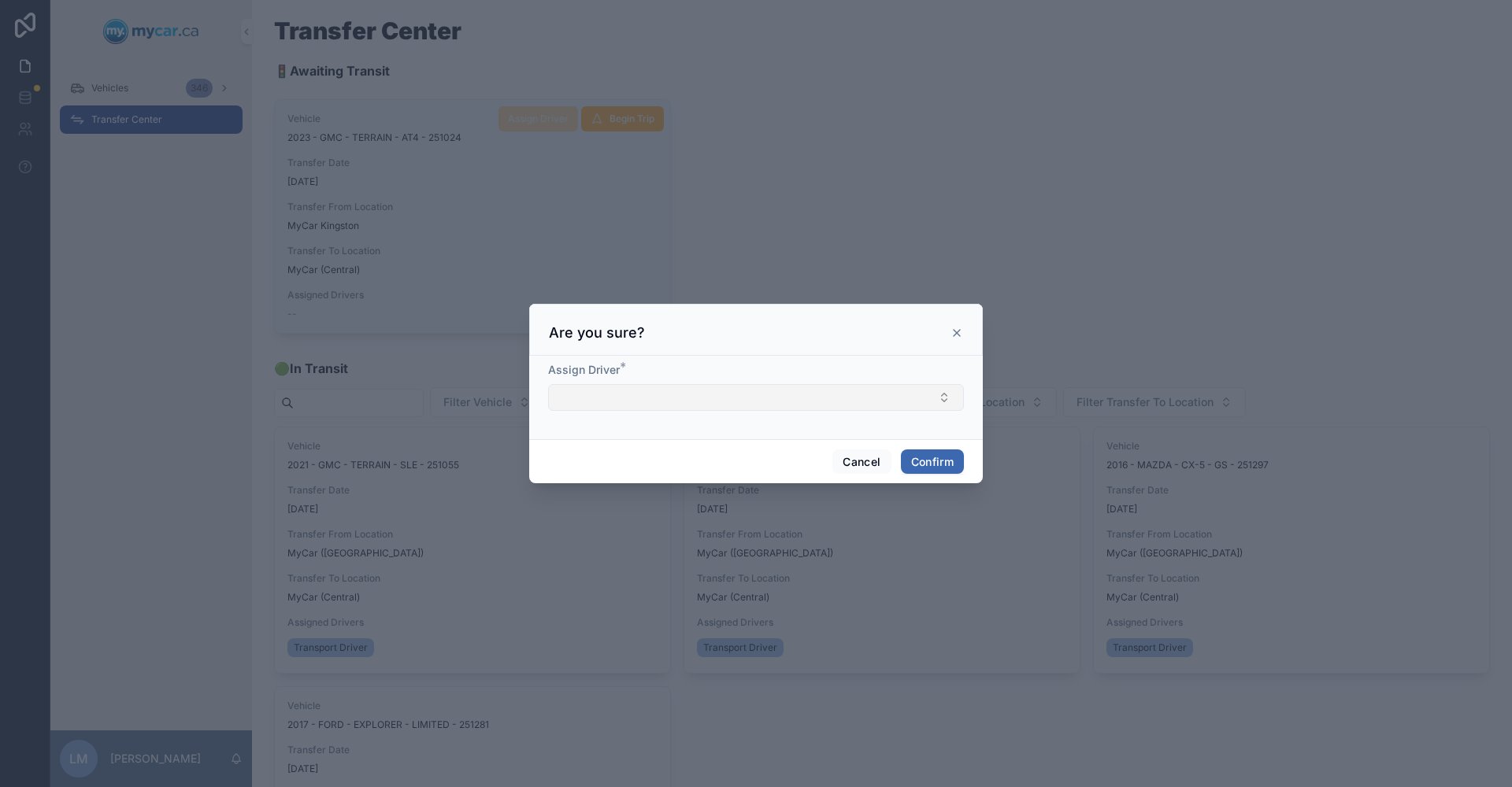
click at [941, 399] on button "Select Button" at bounding box center [756, 397] width 415 height 27
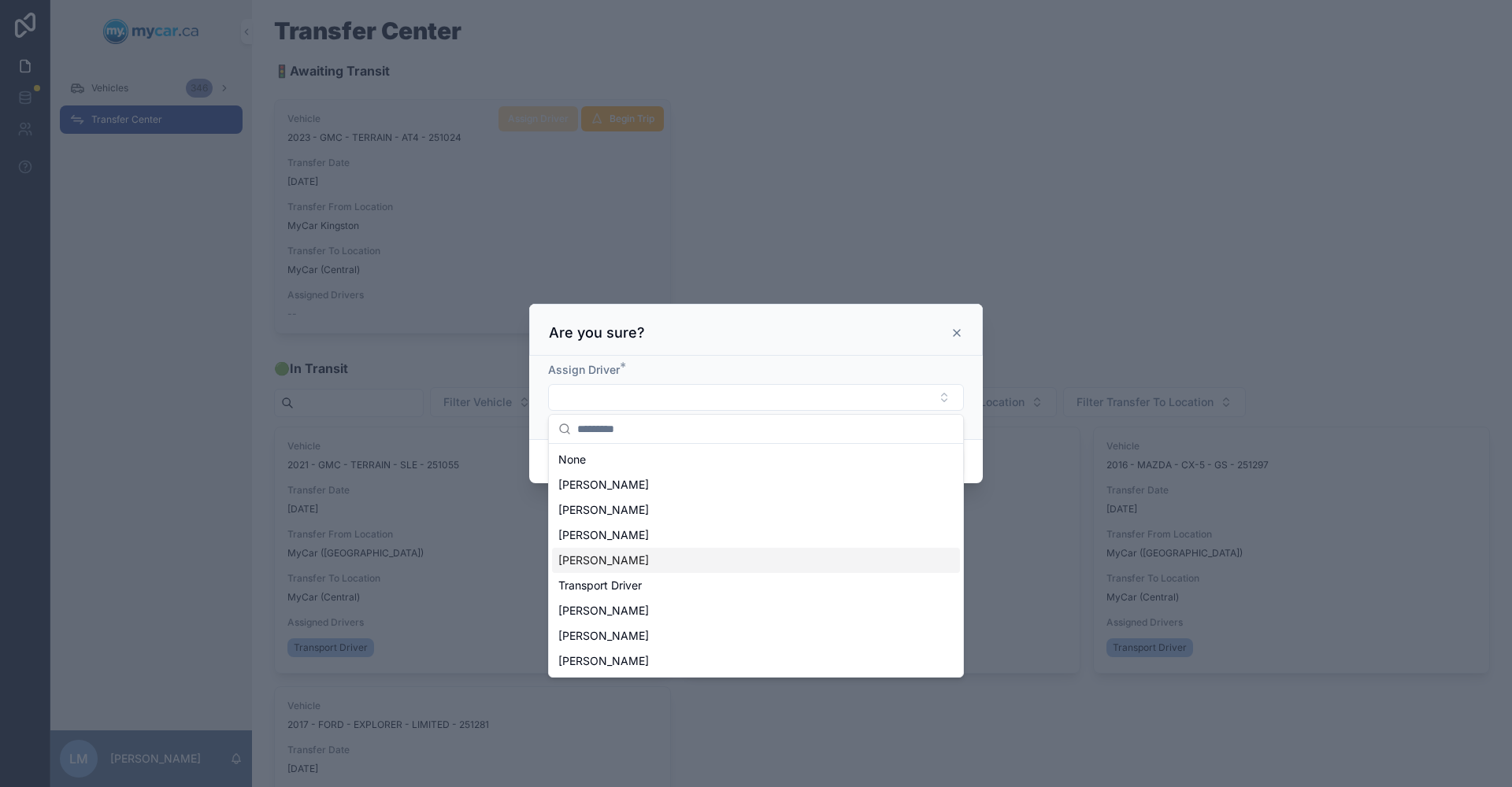
drag, startPoint x: 624, startPoint y: 539, endPoint x: 657, endPoint y: 515, distance: 40.8
click at [670, 543] on div "[PERSON_NAME]" at bounding box center [756, 535] width 407 height 25
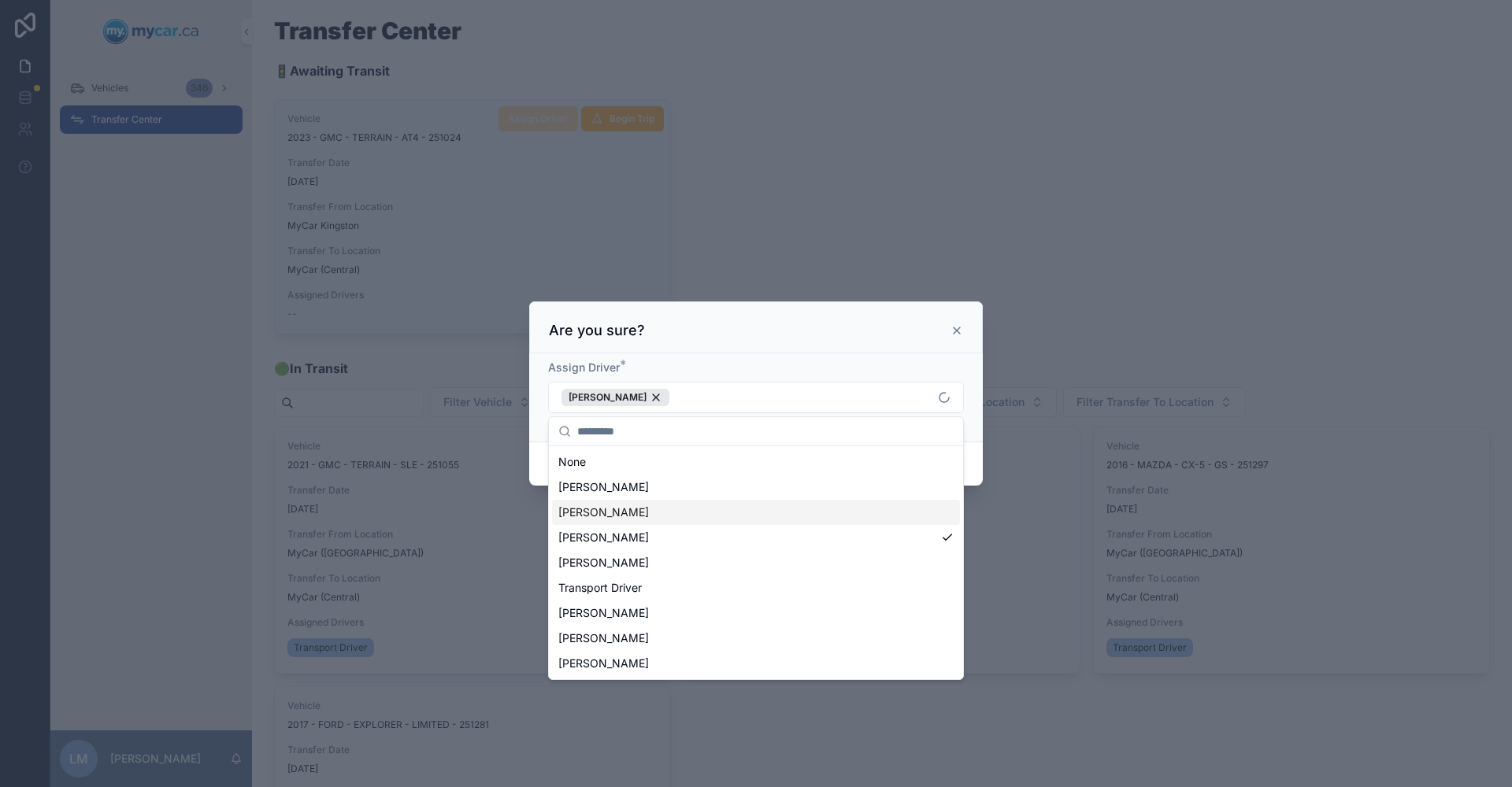
click at [656, 514] on div "[PERSON_NAME]" at bounding box center [756, 512] width 407 height 25
click at [628, 538] on span "[PERSON_NAME]" at bounding box center [604, 538] width 91 height 16
click at [601, 516] on span "[PERSON_NAME]" at bounding box center [604, 512] width 91 height 16
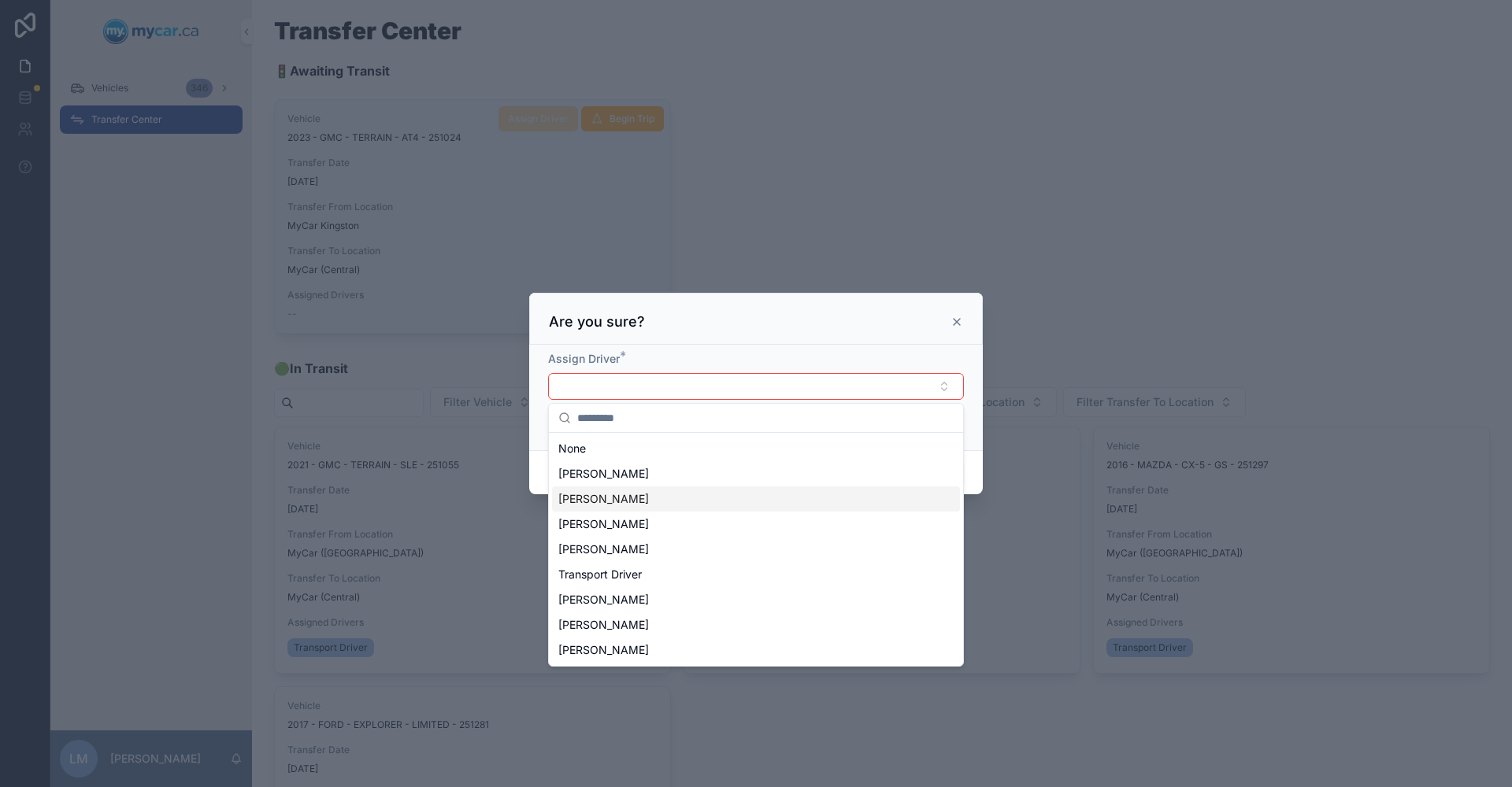
click at [599, 496] on span "[PERSON_NAME]" at bounding box center [604, 499] width 91 height 16
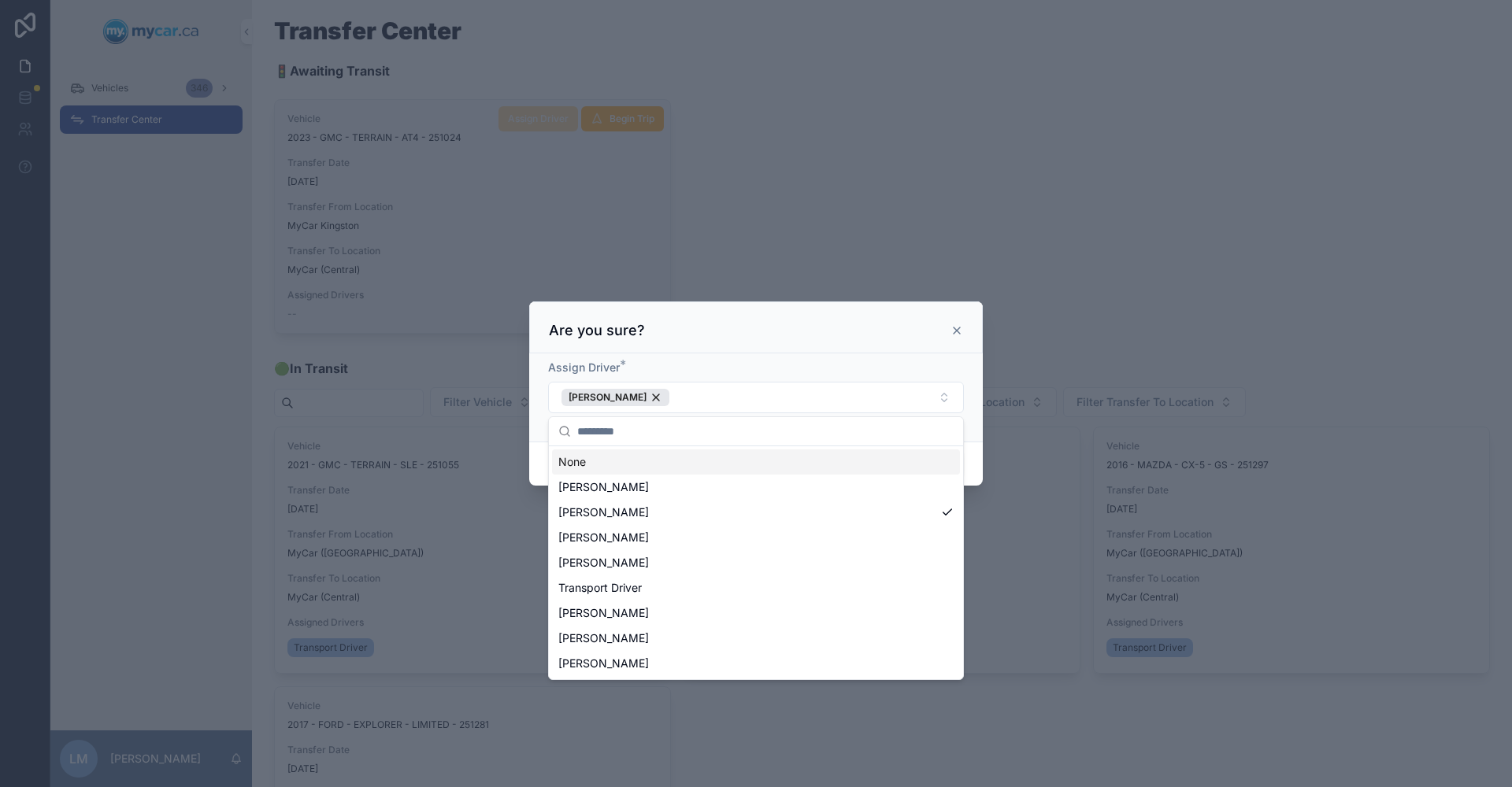
click at [1095, 252] on div at bounding box center [756, 394] width 1512 height 787
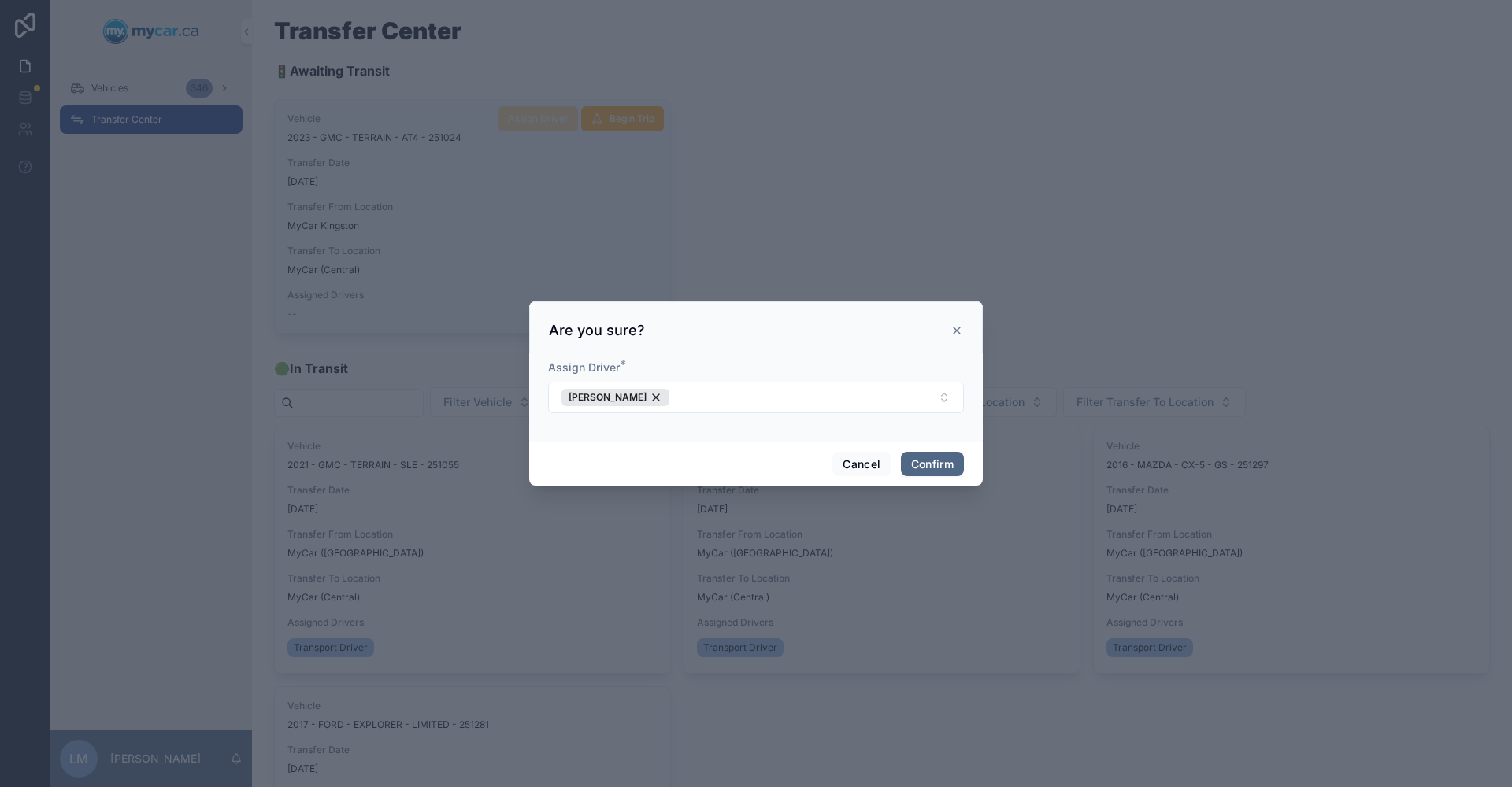
click at [923, 454] on button "Confirm" at bounding box center [933, 464] width 63 height 25
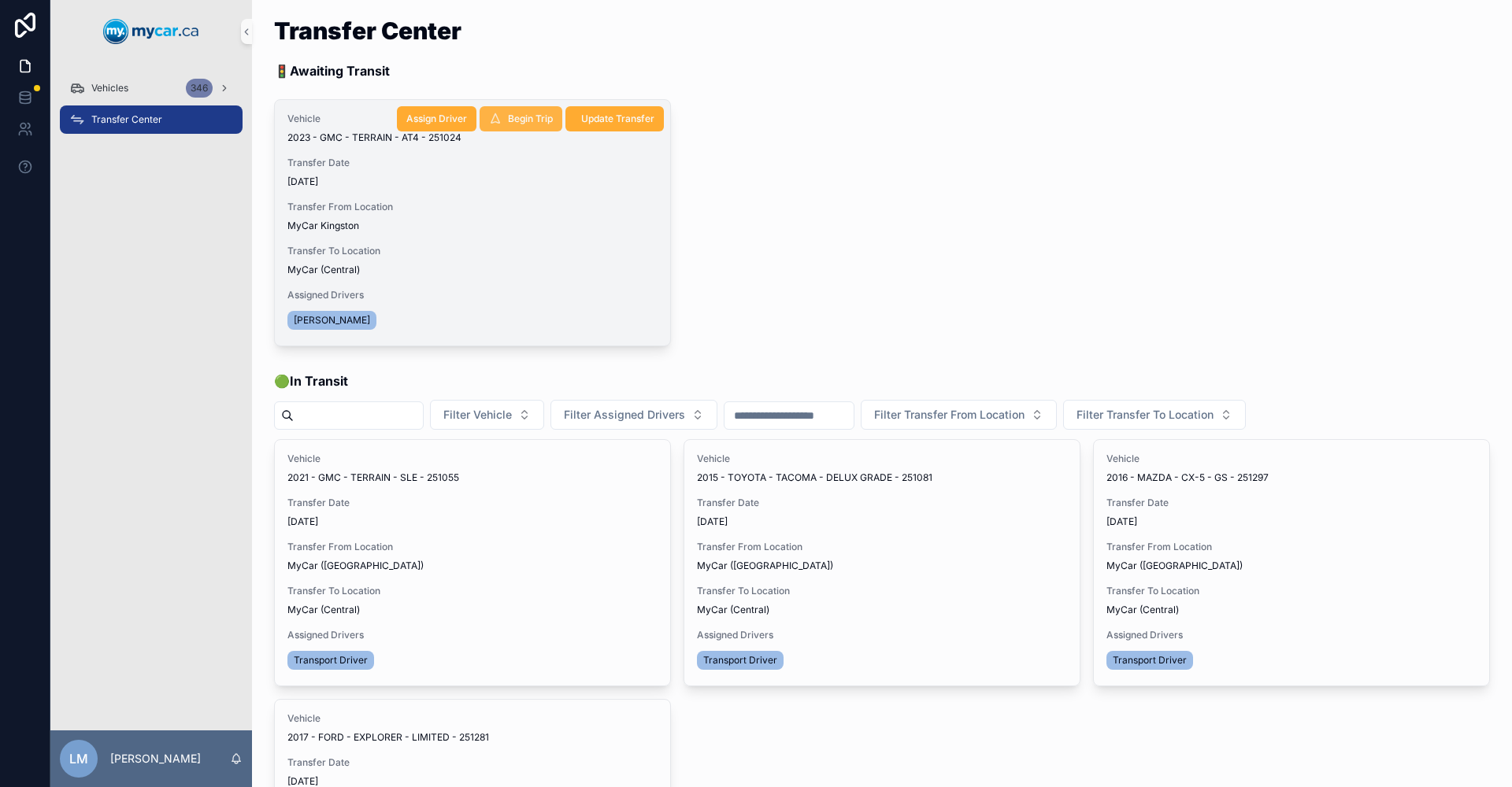
click at [528, 116] on span "Begin Trip" at bounding box center [530, 119] width 44 height 13
